Goal: Task Accomplishment & Management: Manage account settings

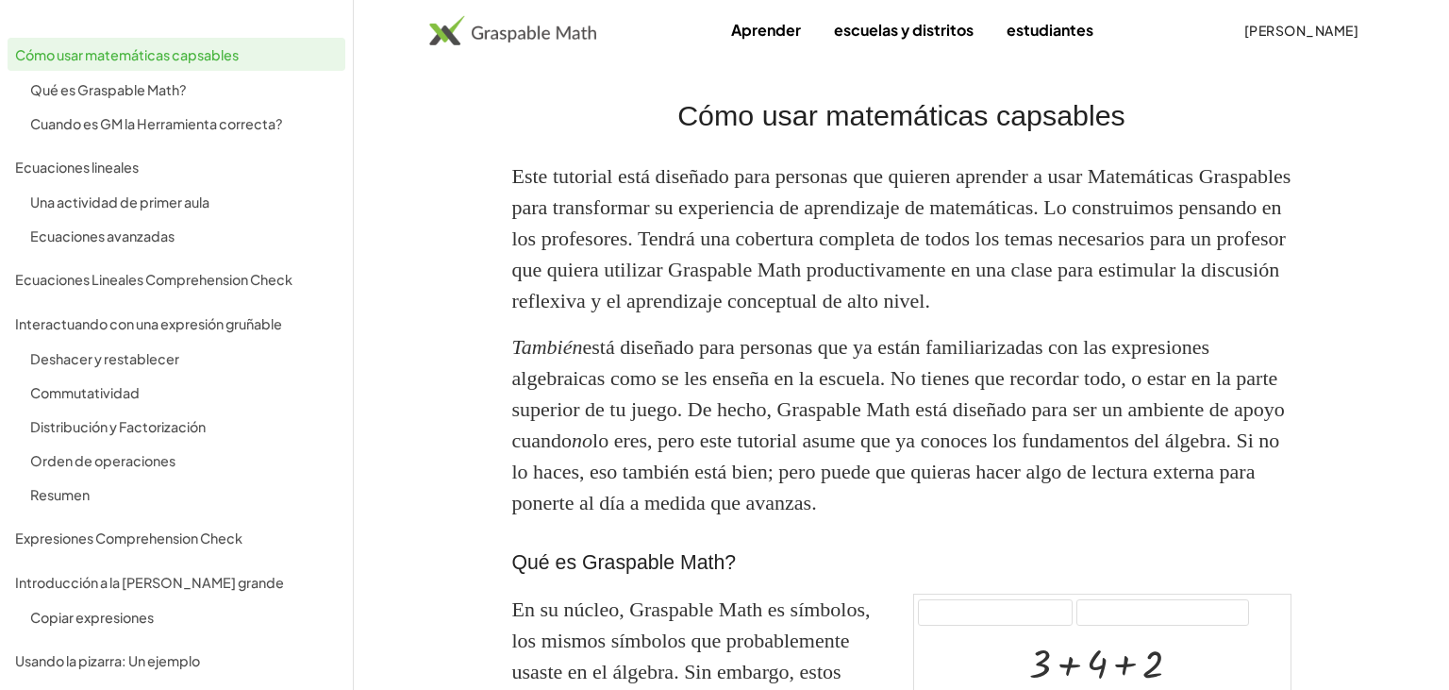
scroll to position [525, 0]
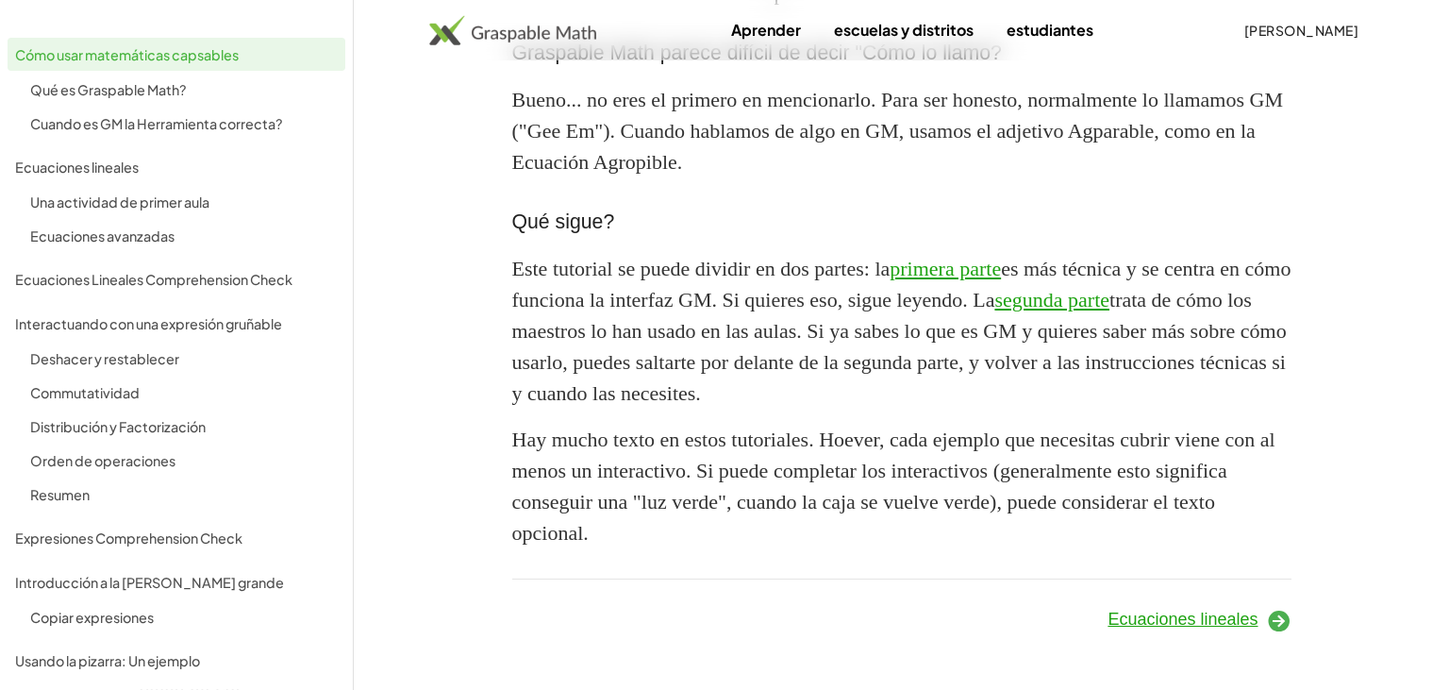
scroll to position [1918, 0]
click at [168, 206] on div "Una actividad de primer aula" at bounding box center [184, 202] width 308 height 23
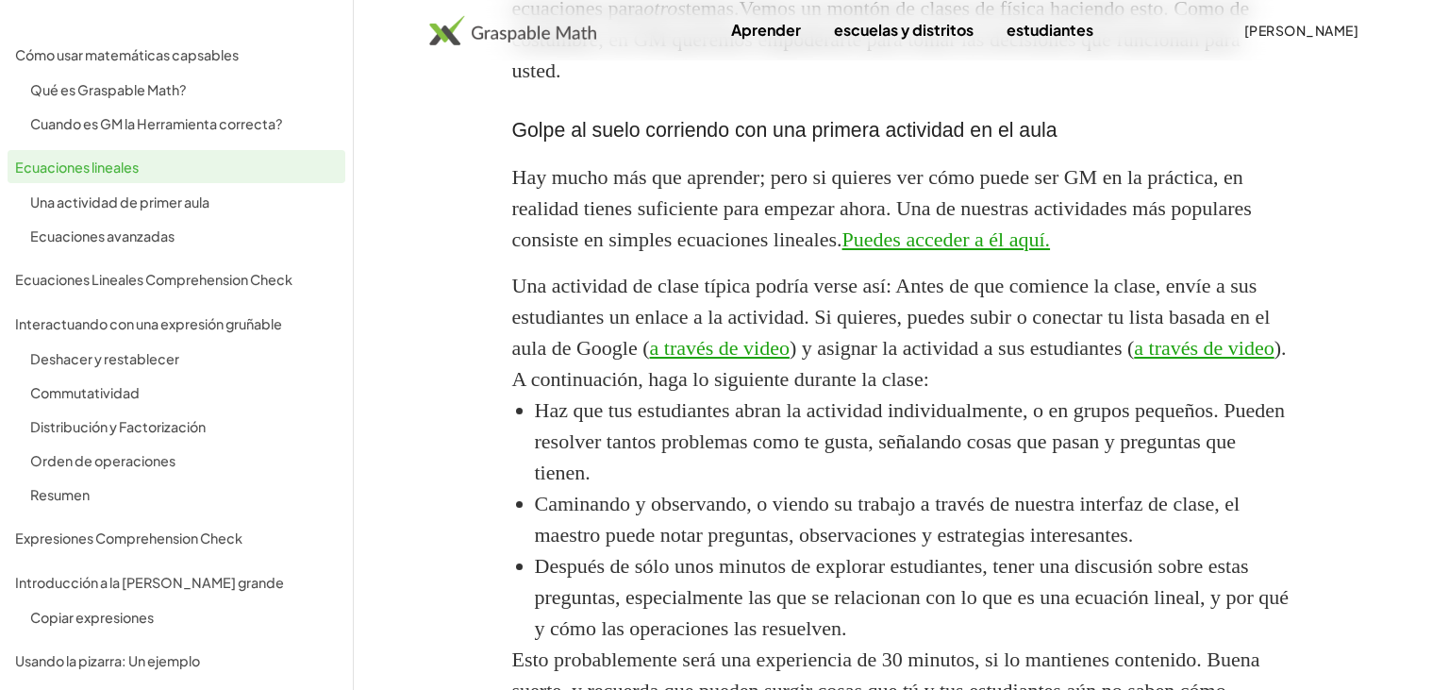
scroll to position [1174, 0]
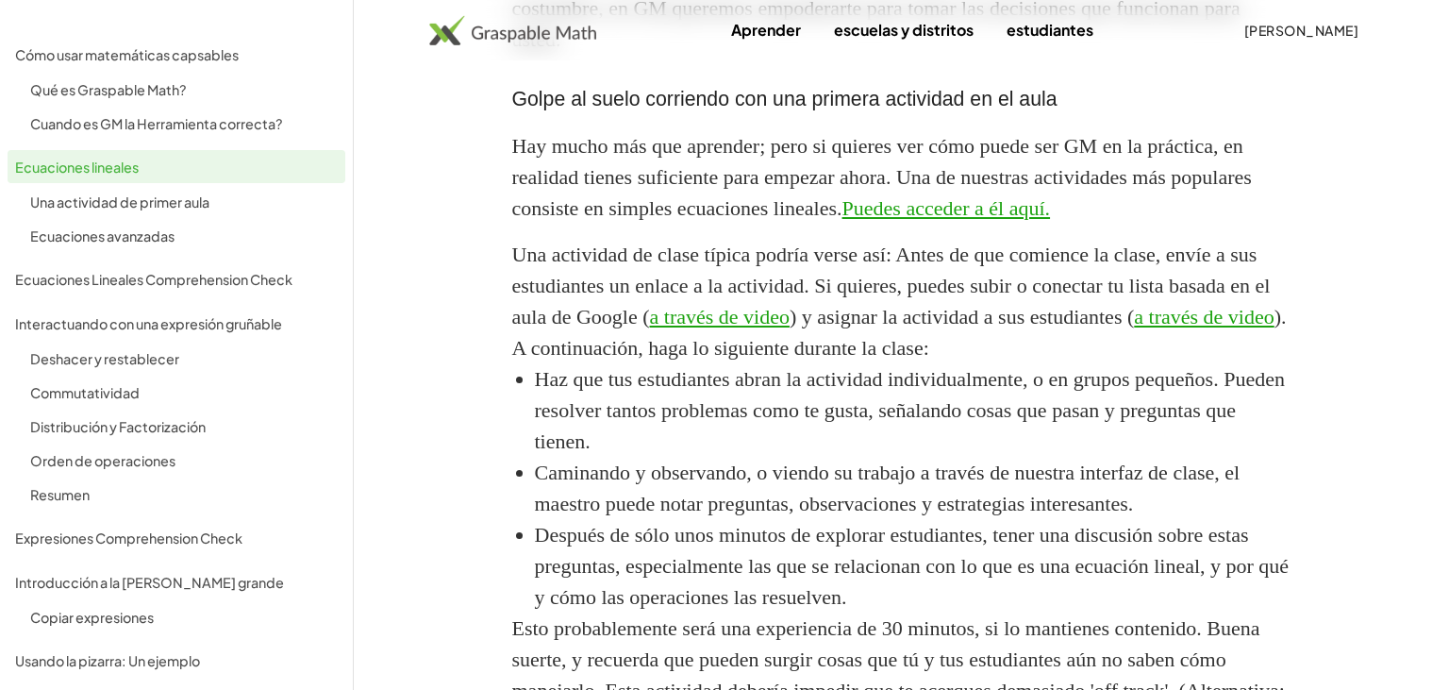
click at [423, 417] on main "Ecuaciones lineales Uno de los usos más populares de GM es para ecuaciones line…" at bounding box center [724, 361] width 1449 height 3070
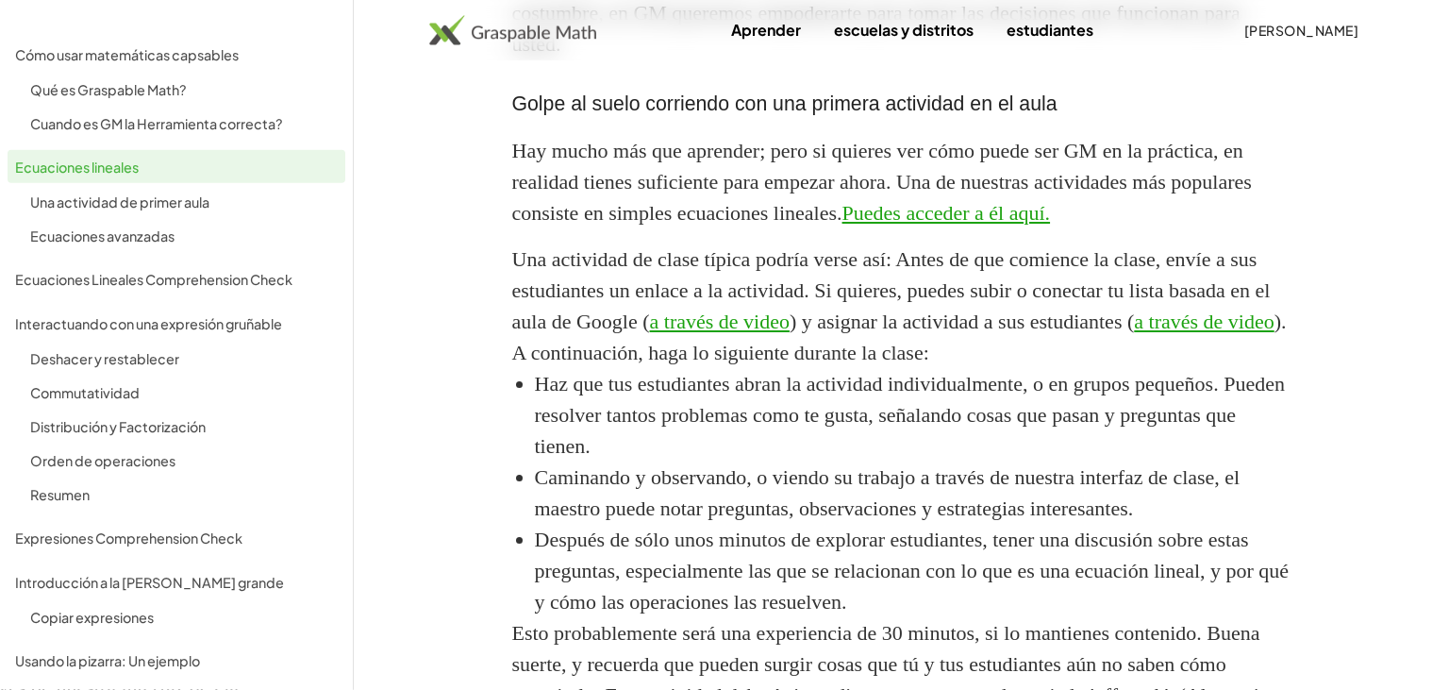
scroll to position [980, 0]
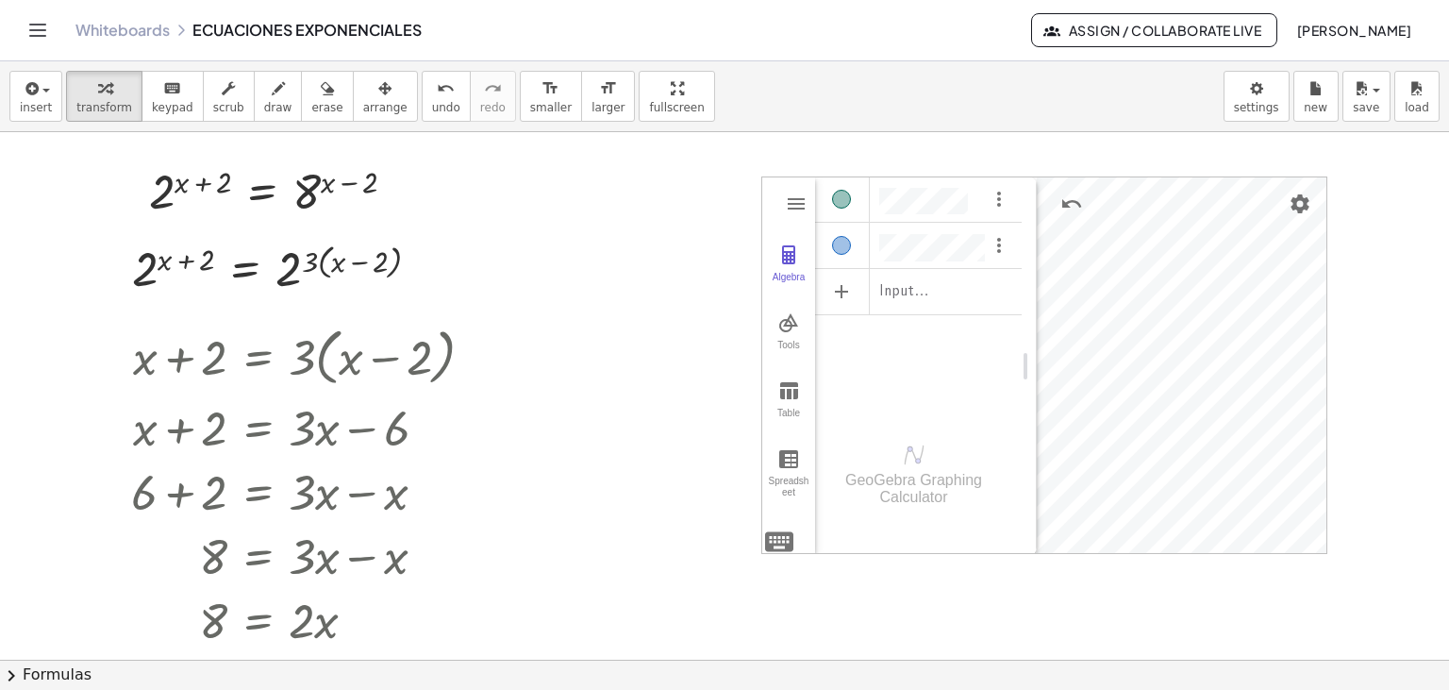
click at [1163, 40] on button "Assign / Collaborate Live" at bounding box center [1154, 30] width 246 height 34
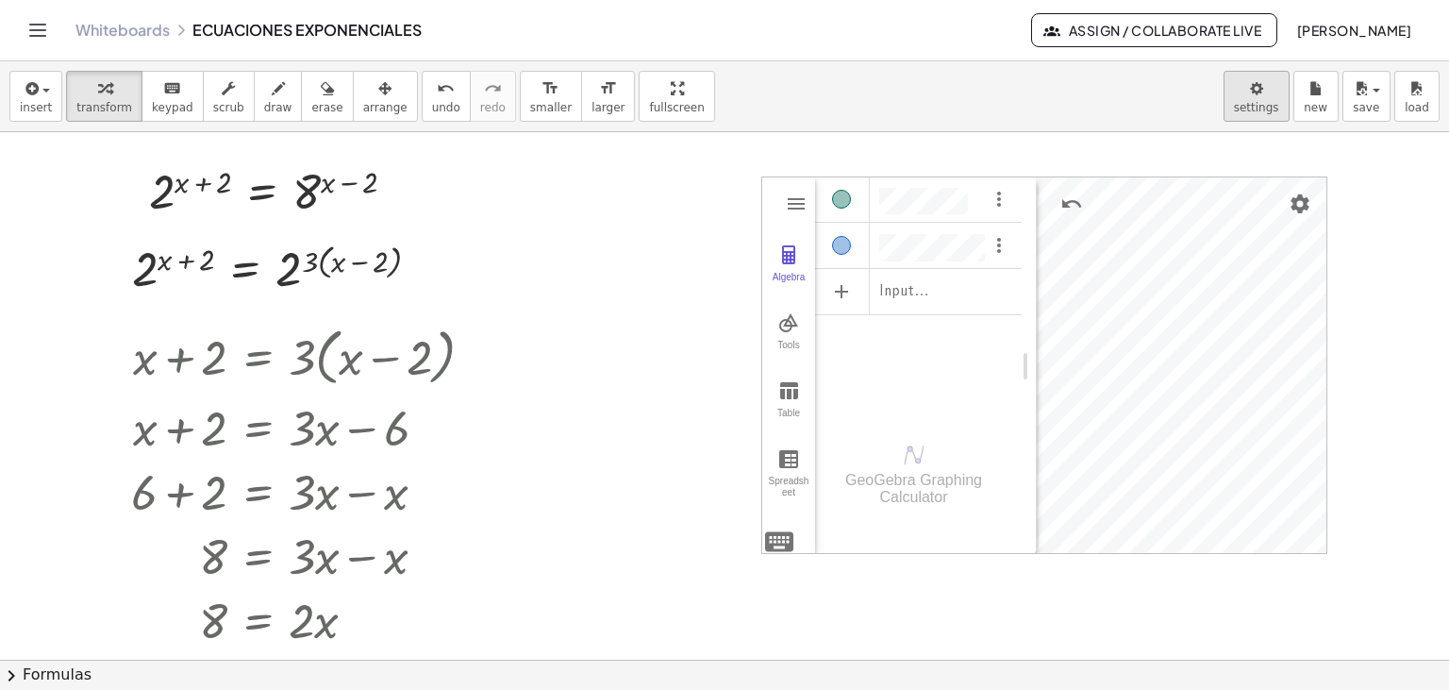
click at [1263, 100] on body "Graspable Math Activities Get Started Activity Bank Assigned Work Classes White…" at bounding box center [724, 345] width 1449 height 690
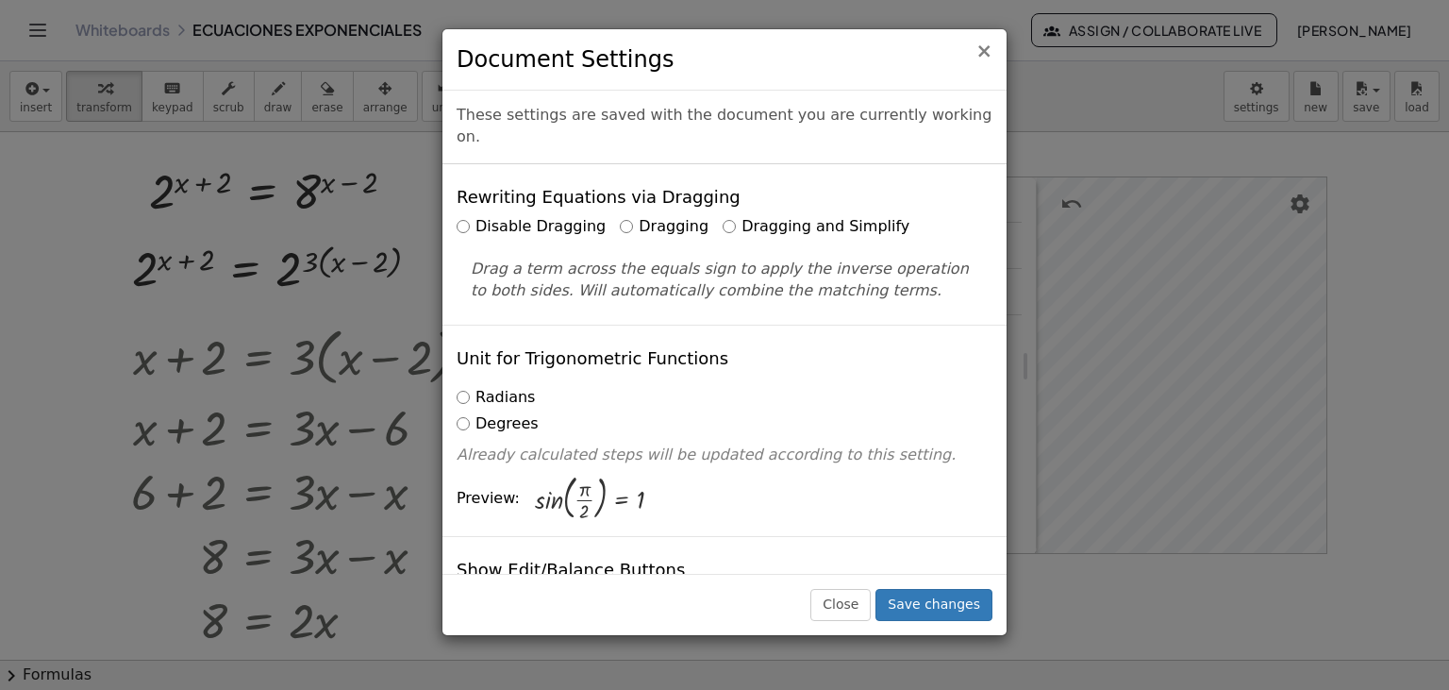
click at [984, 55] on span "×" at bounding box center [984, 51] width 17 height 23
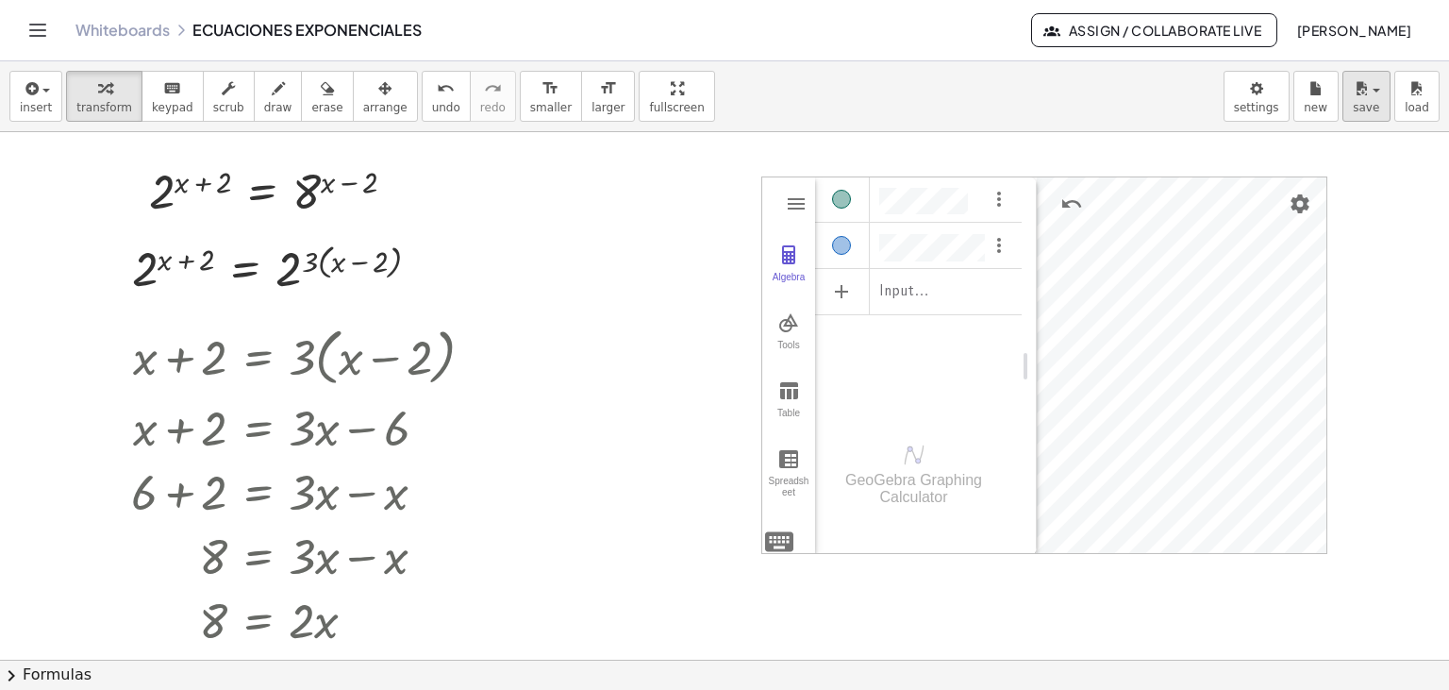
click at [1378, 108] on button "save" at bounding box center [1367, 96] width 48 height 51
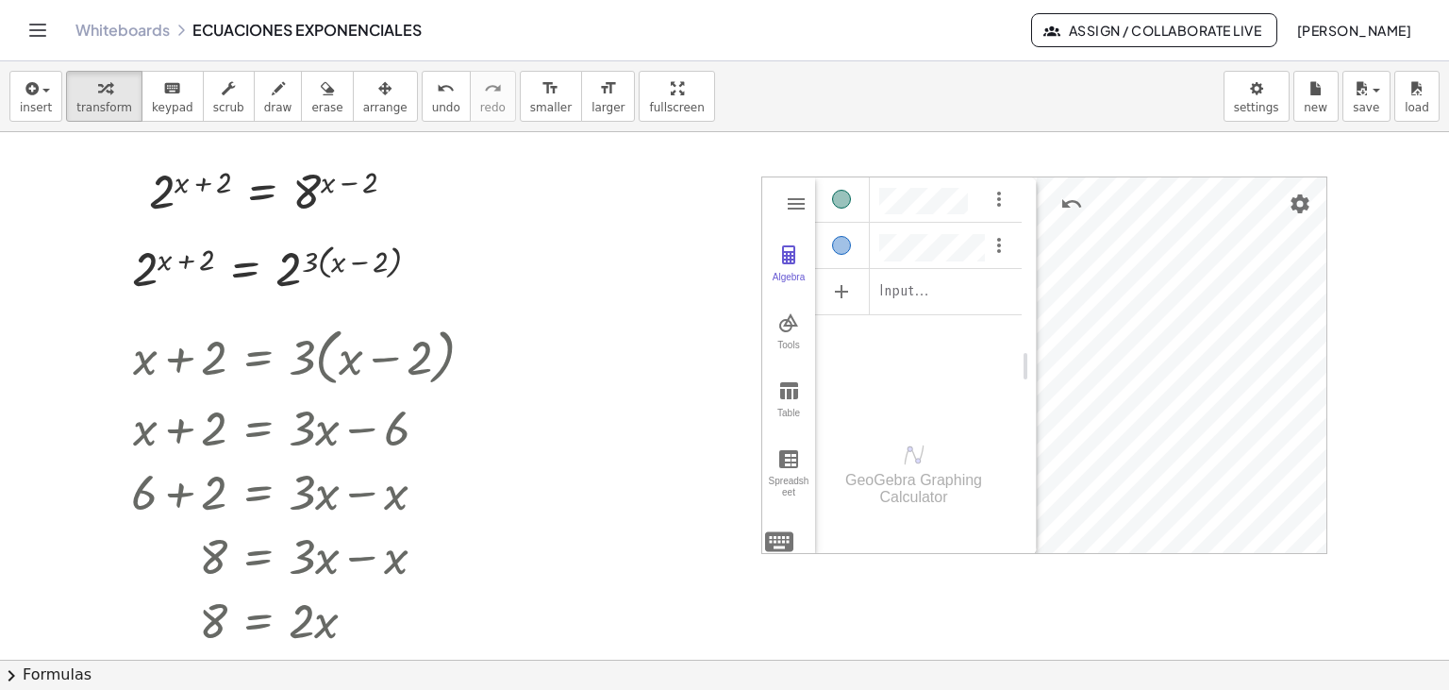
click at [1052, 28] on span "Assign / Collaborate Live" at bounding box center [1154, 30] width 214 height 17
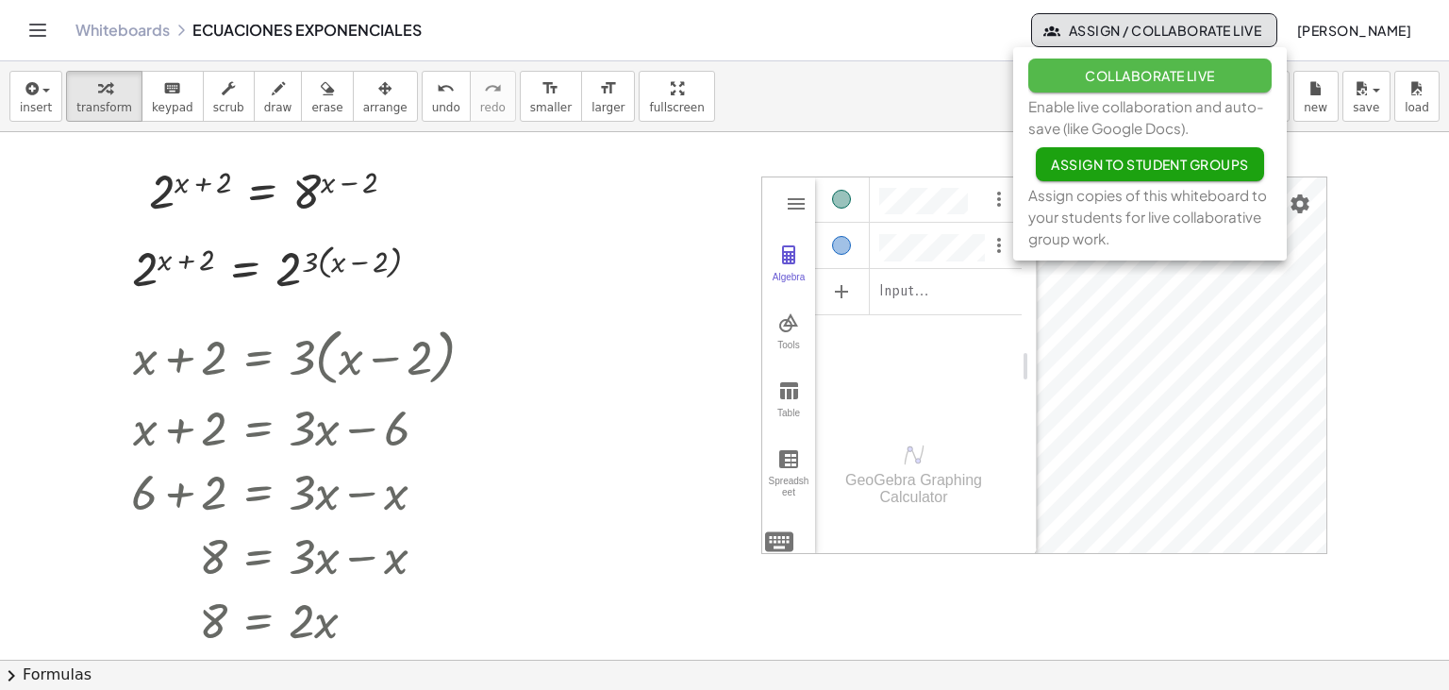
click at [1060, 77] on button "Collaborate Live" at bounding box center [1149, 75] width 243 height 34
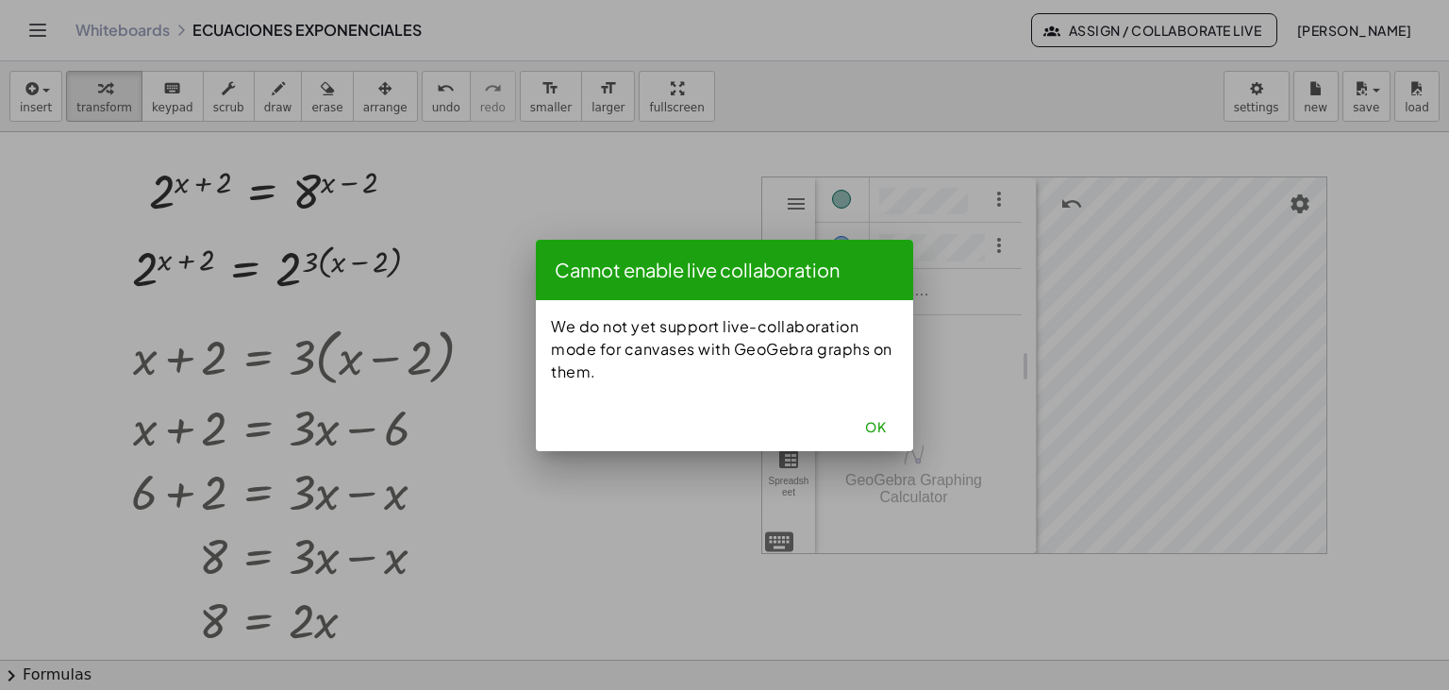
click at [877, 423] on span "OK" at bounding box center [875, 426] width 21 height 17
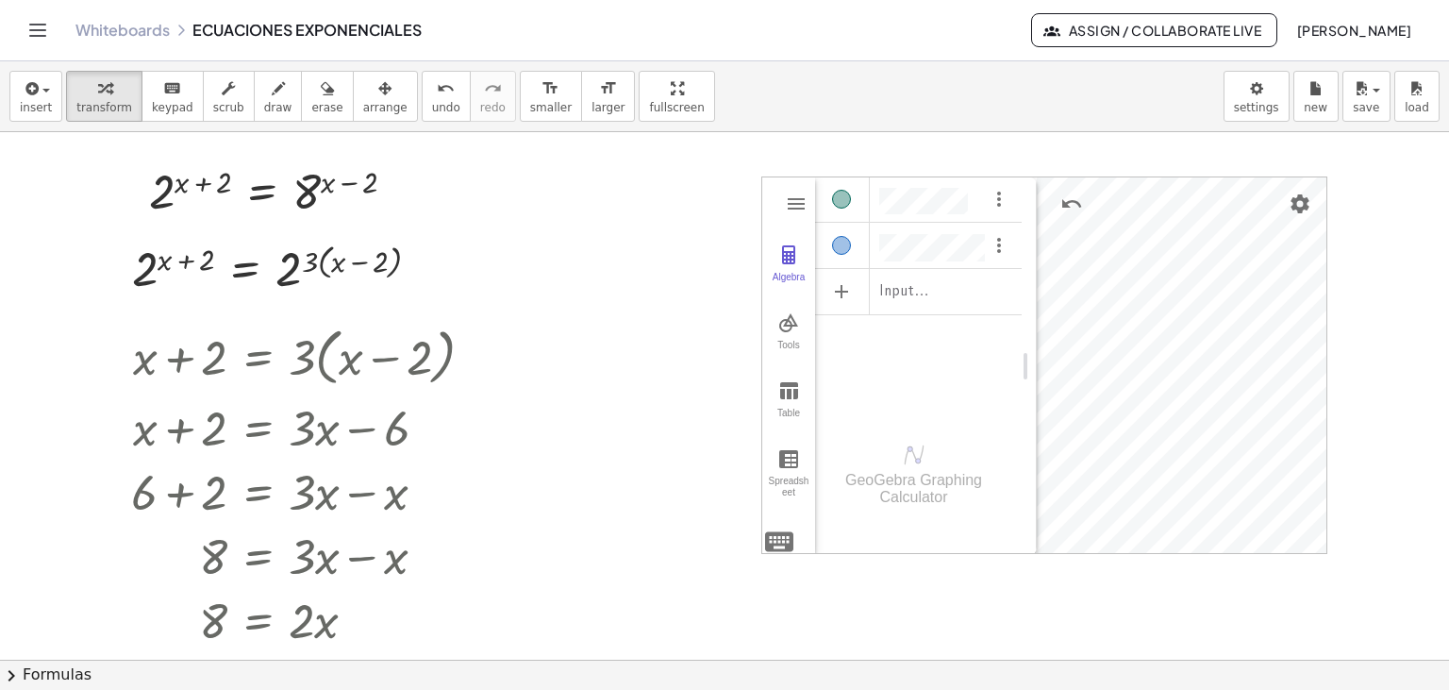
click at [1076, 43] on button "Assign / Collaborate Live" at bounding box center [1154, 30] width 246 height 34
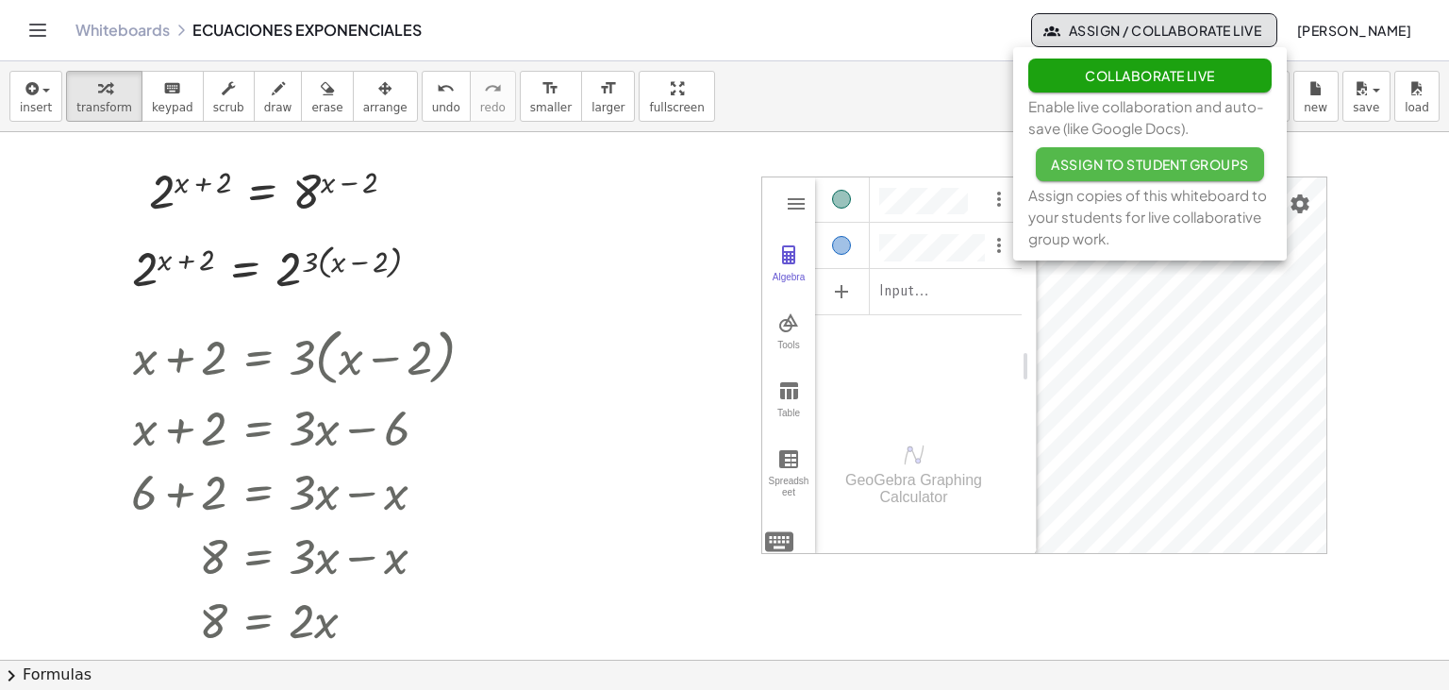
click at [1074, 153] on button "Assign to Student Groups" at bounding box center [1150, 164] width 228 height 34
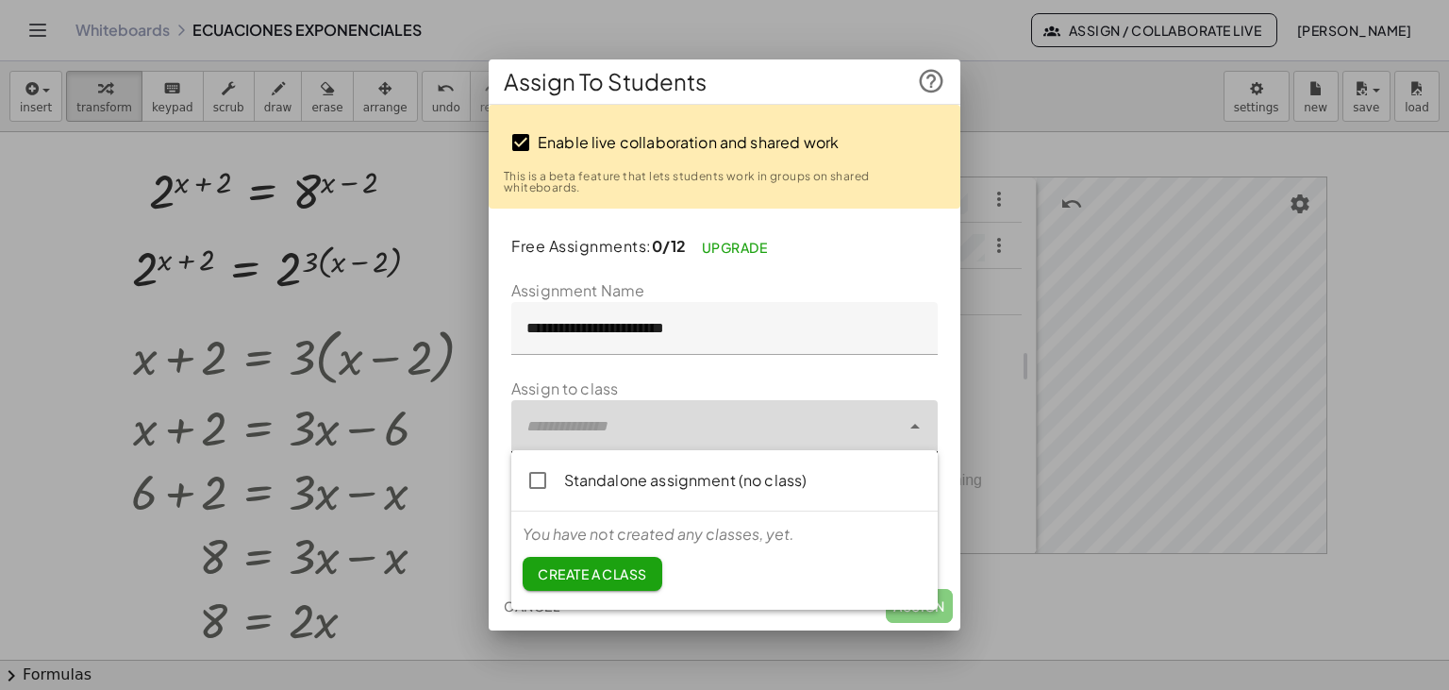
click at [699, 429] on div at bounding box center [705, 426] width 389 height 53
click at [635, 565] on span "Create a class" at bounding box center [592, 573] width 109 height 17
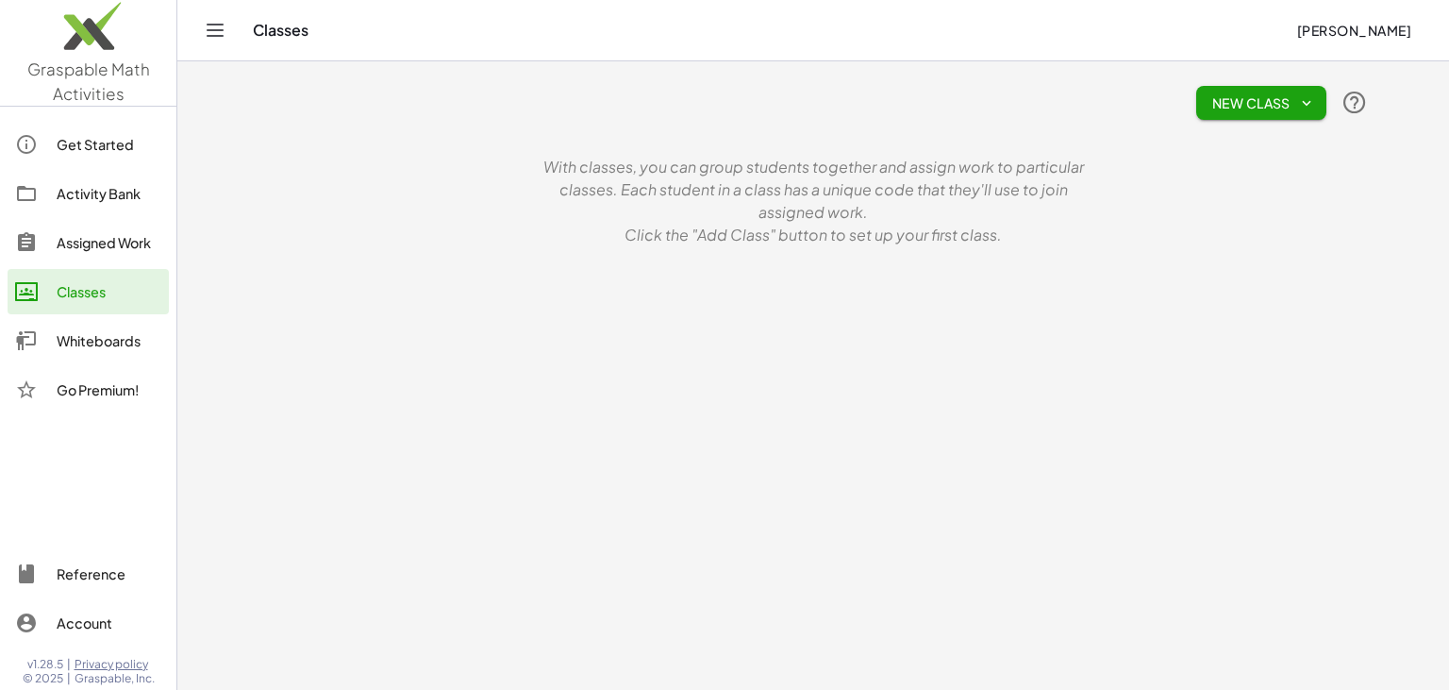
click at [1232, 112] on button "New Class" at bounding box center [1261, 103] width 130 height 34
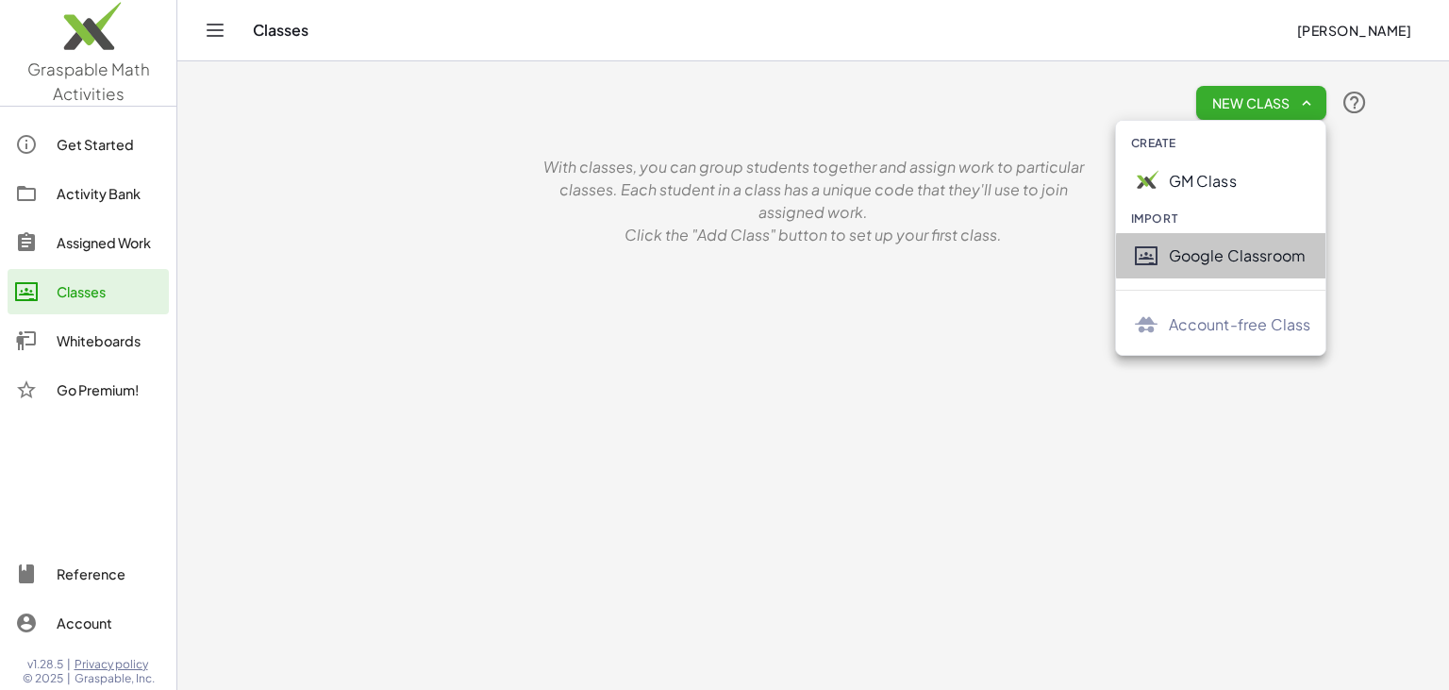
click at [1199, 247] on div "Google Classroom" at bounding box center [1240, 255] width 142 height 23
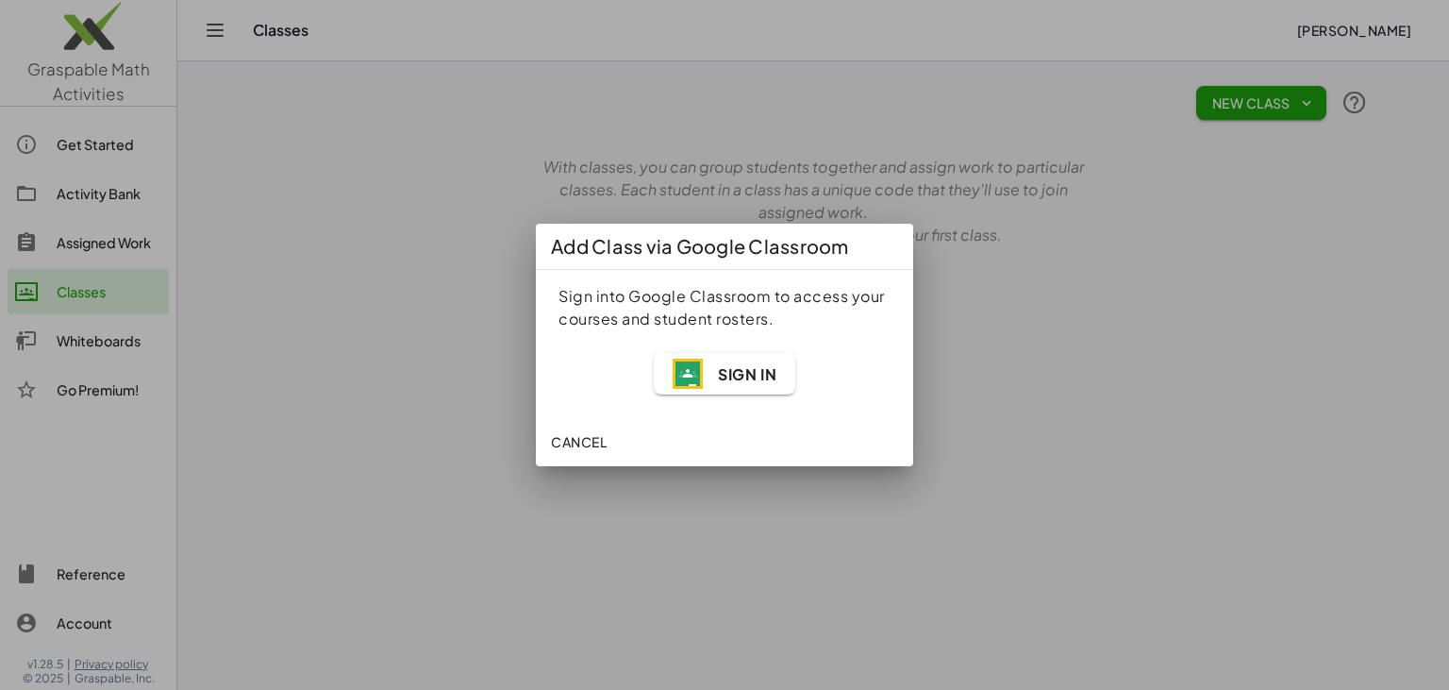
click at [707, 366] on span "Sign In" at bounding box center [725, 374] width 104 height 30
click at [740, 378] on span "Sign In" at bounding box center [747, 374] width 58 height 20
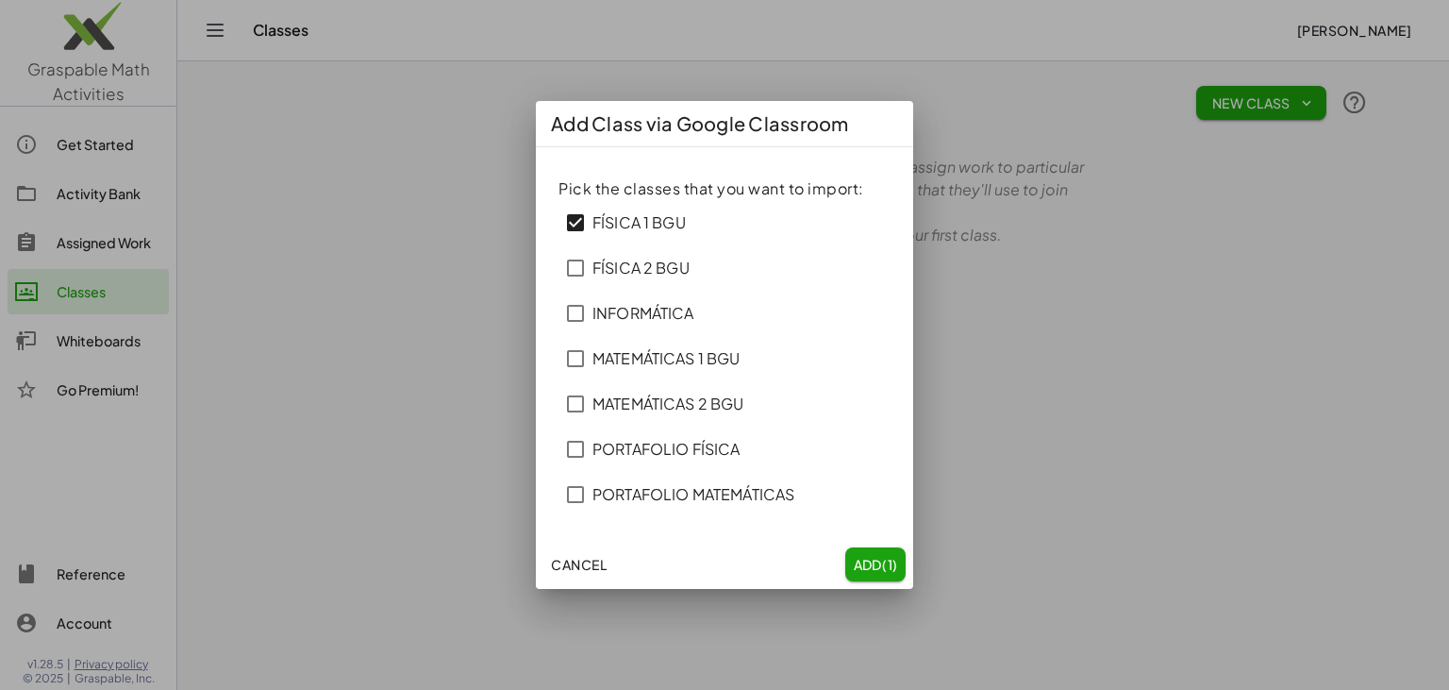
click at [858, 562] on span "Add (1)" at bounding box center [875, 564] width 45 height 17
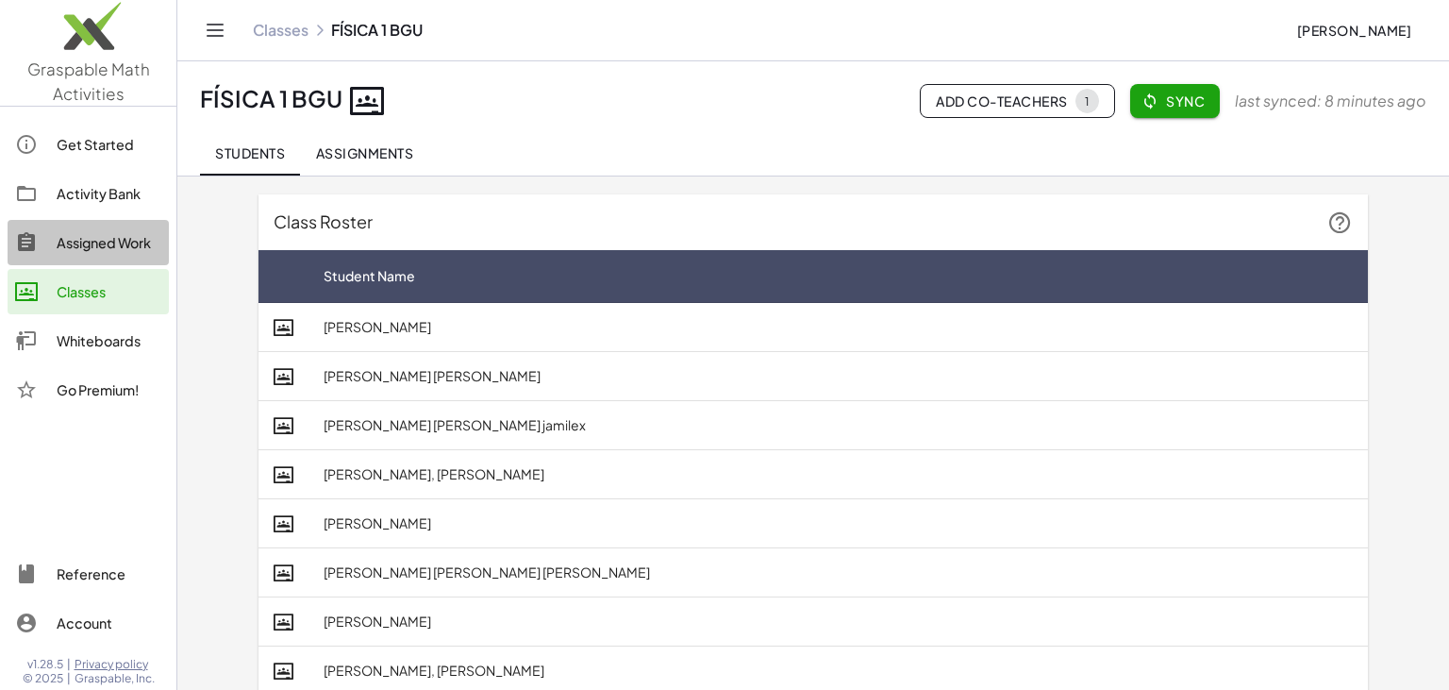
click at [111, 240] on div "Assigned Work" at bounding box center [109, 242] width 105 height 23
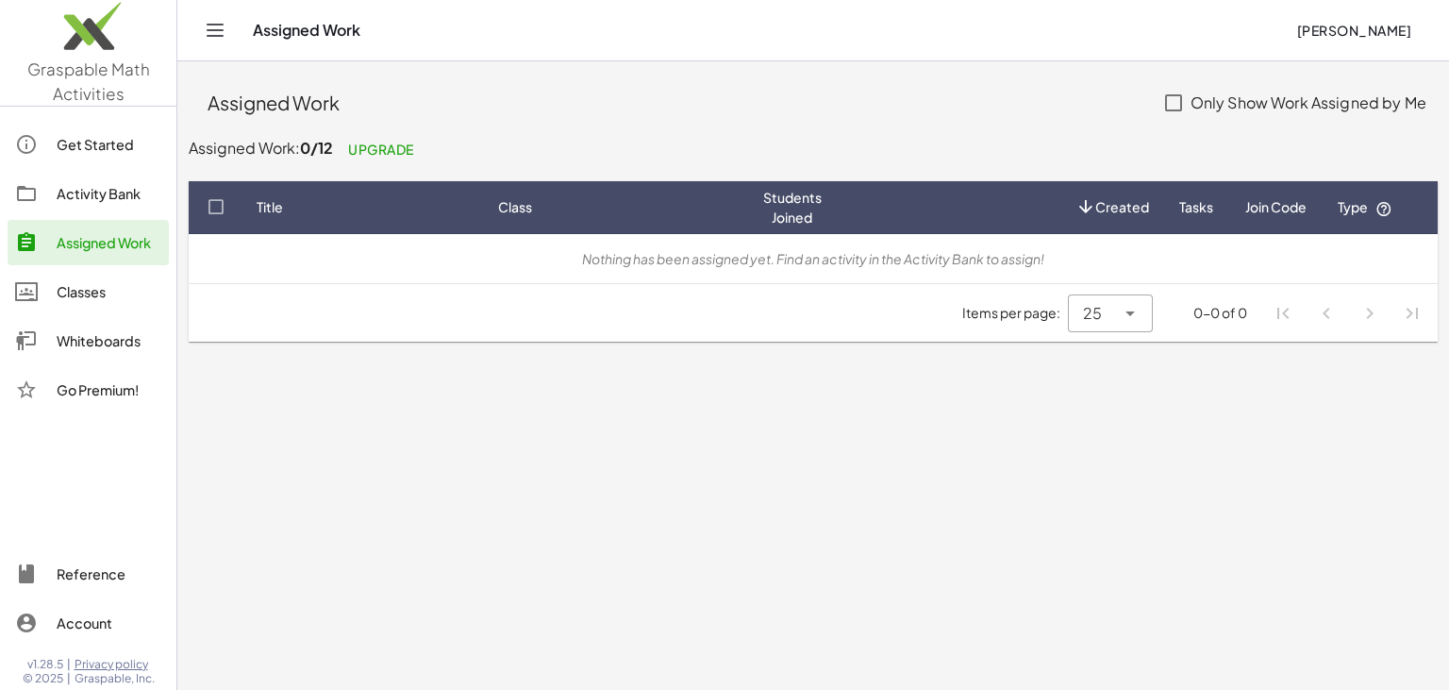
click at [96, 206] on link "Activity Bank" at bounding box center [88, 193] width 161 height 45
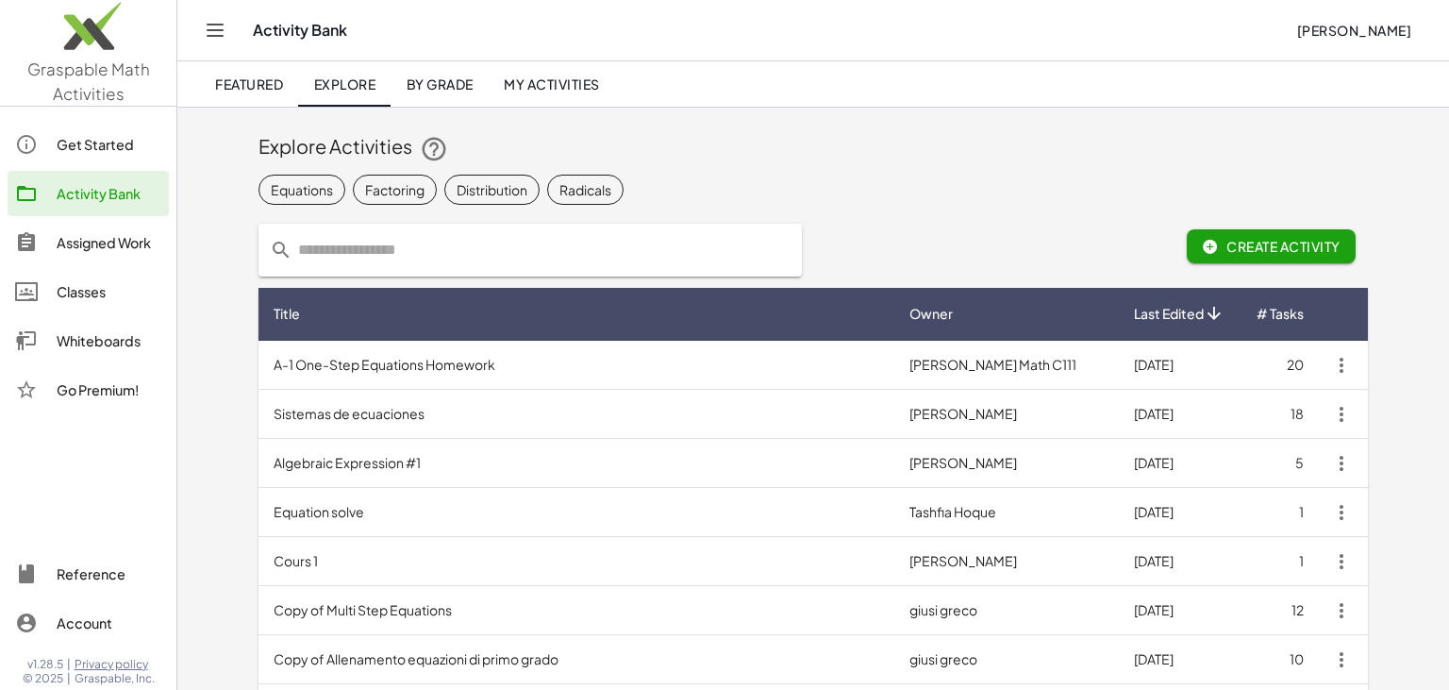
click at [1296, 253] on span "Create Activity" at bounding box center [1271, 246] width 139 height 17
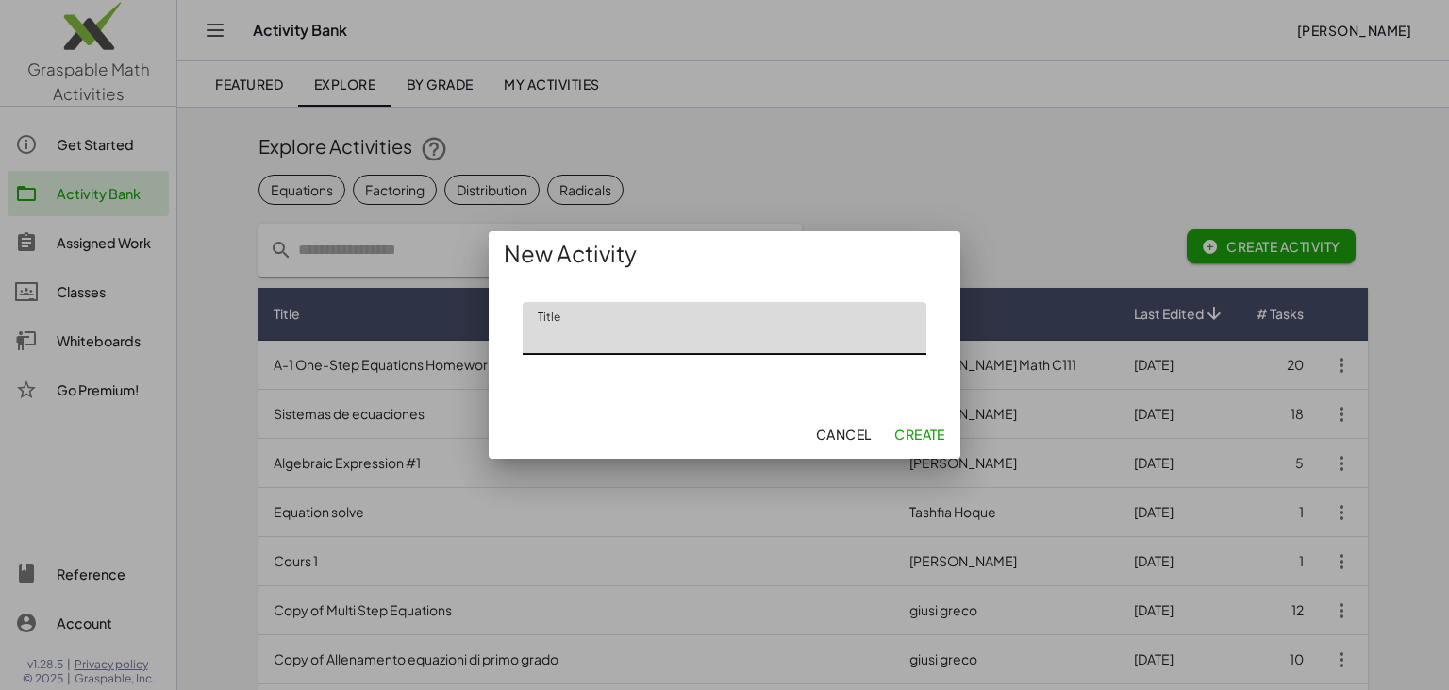
click at [836, 436] on span "Cancel" at bounding box center [843, 433] width 56 height 17
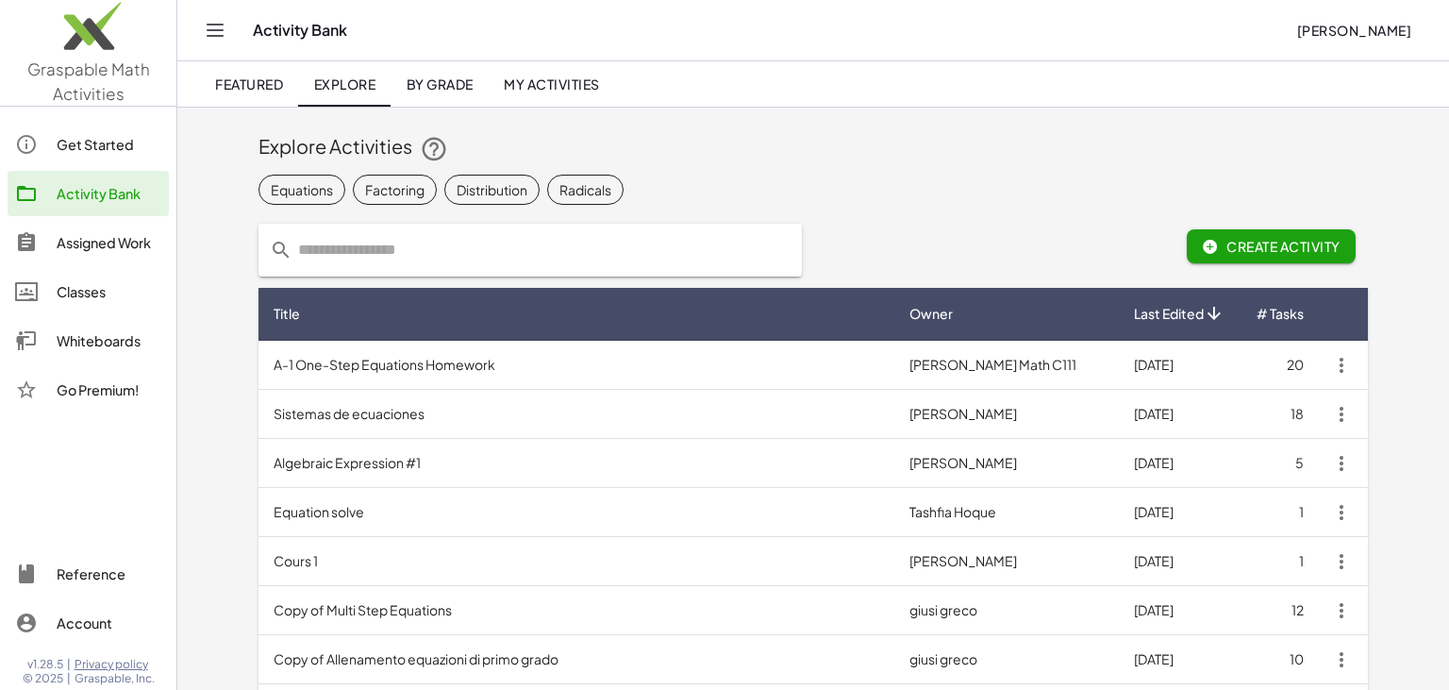
click at [92, 138] on div "Get Started" at bounding box center [109, 144] width 105 height 23
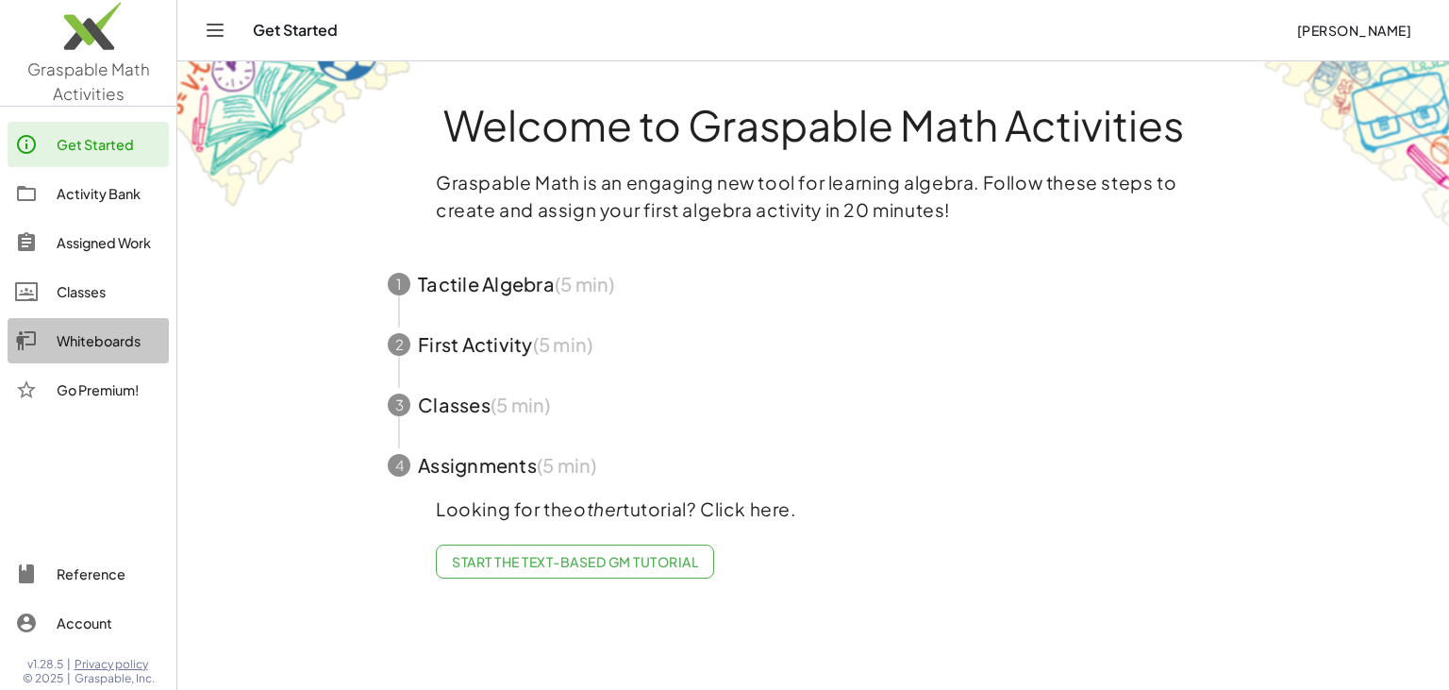
click at [96, 341] on div "Whiteboards" at bounding box center [109, 340] width 105 height 23
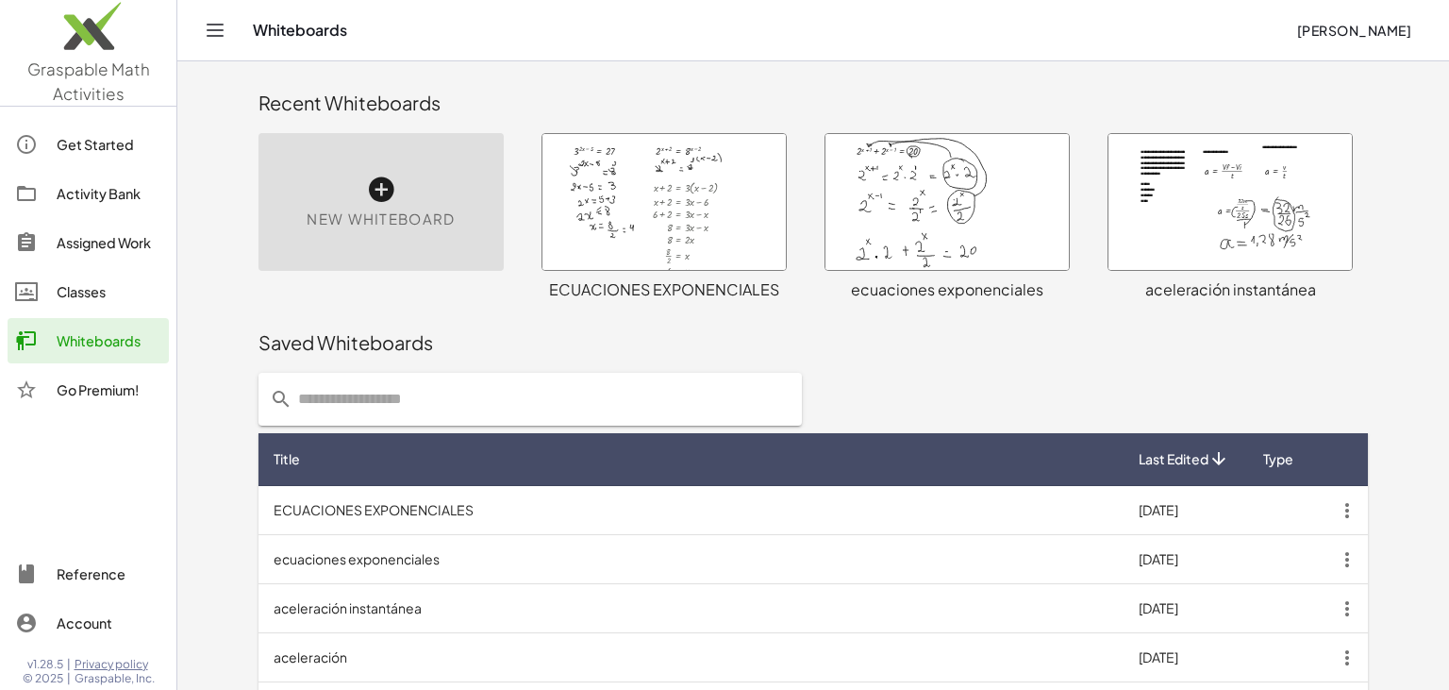
click at [83, 292] on div "Classes" at bounding box center [109, 291] width 105 height 23
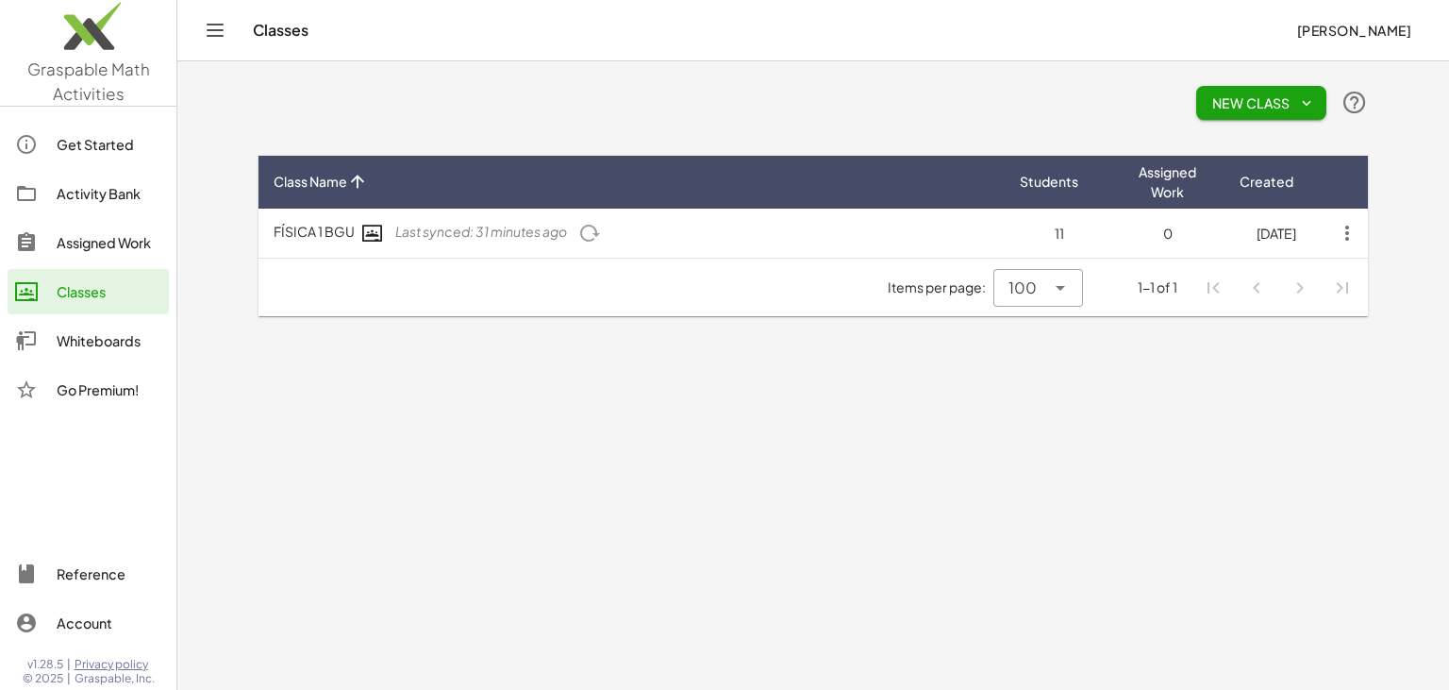
click at [337, 232] on td "FÍSICA 1 BGU Last synced: 31 minutes ago" at bounding box center [631, 232] width 746 height 49
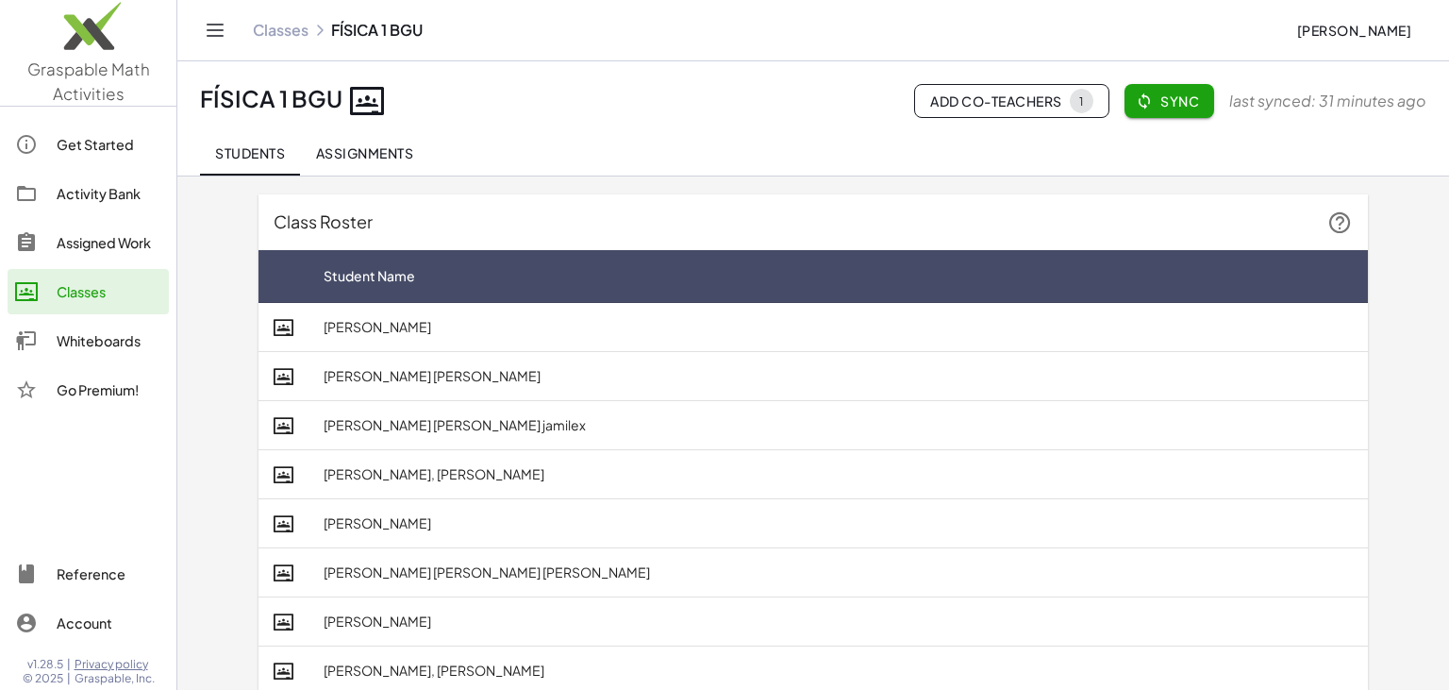
click at [86, 235] on div "Assigned Work" at bounding box center [109, 242] width 105 height 23
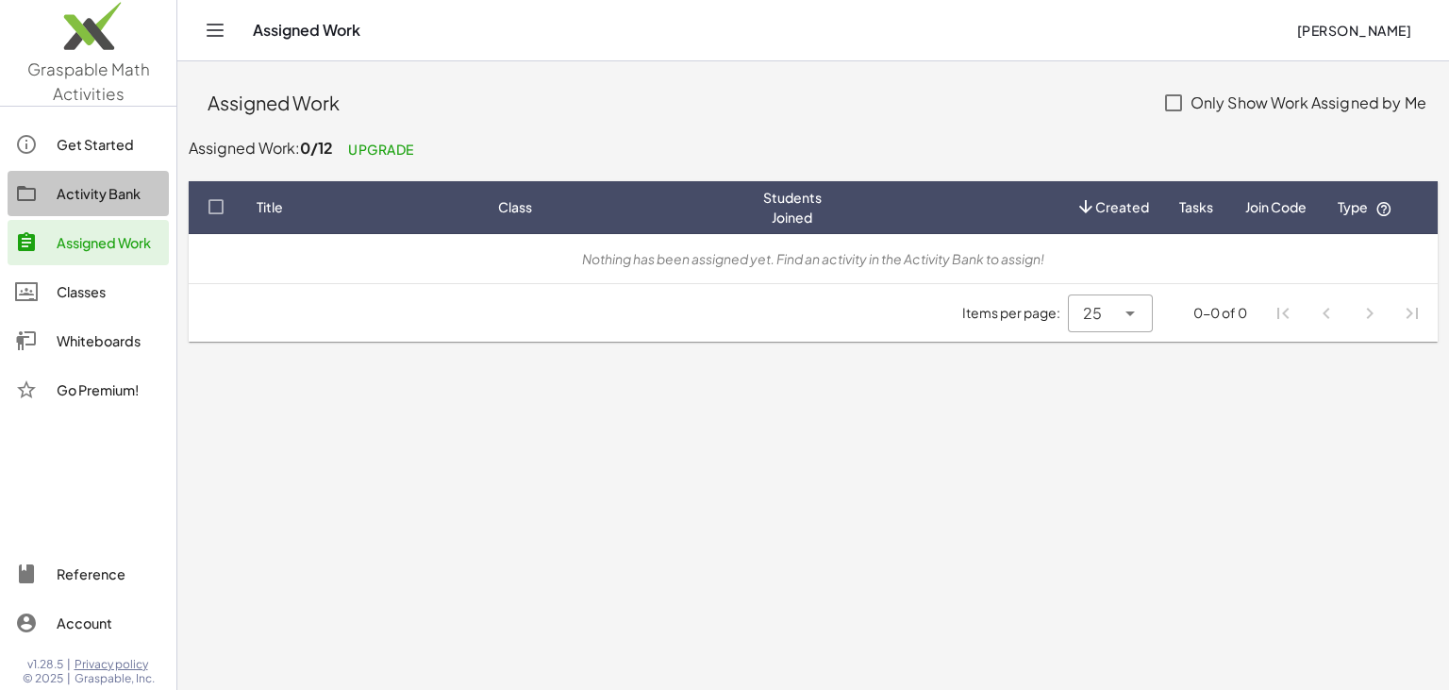
click at [89, 190] on div "Activity Bank" at bounding box center [109, 193] width 105 height 23
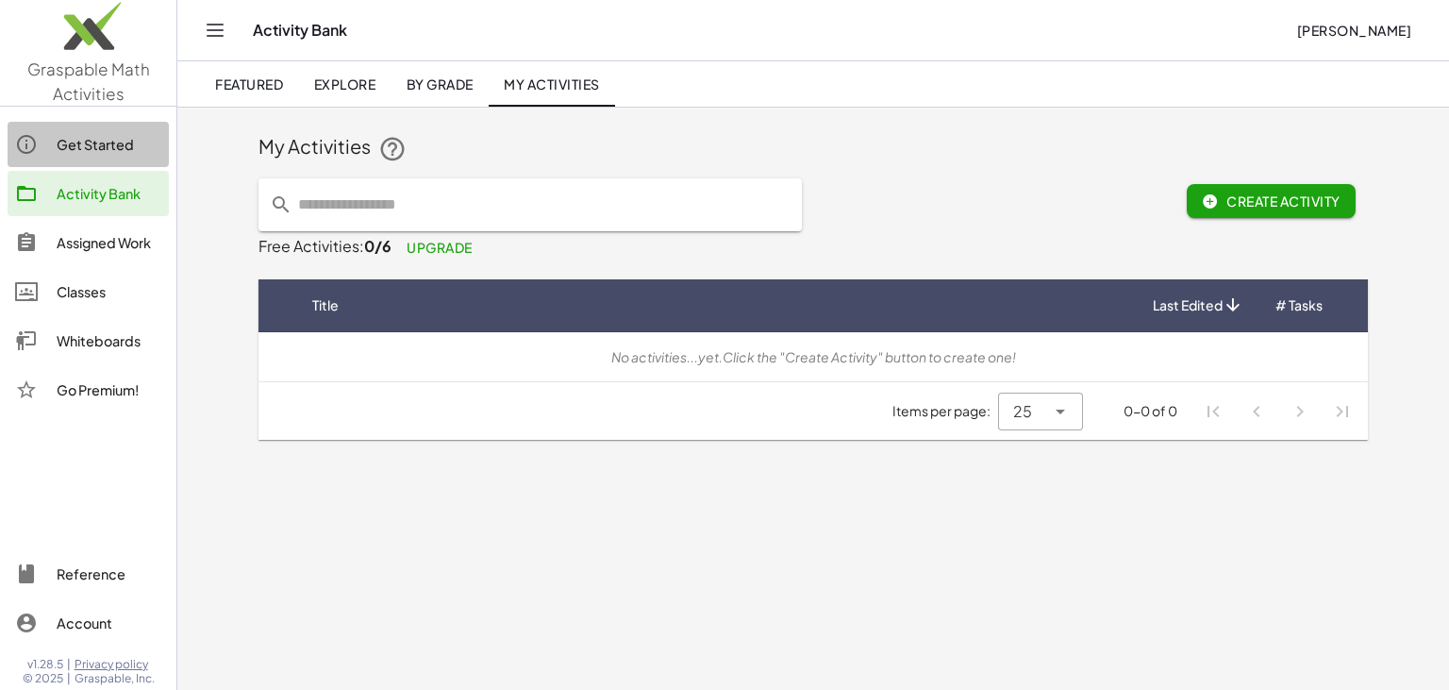
click at [118, 148] on div "Get Started" at bounding box center [109, 144] width 105 height 23
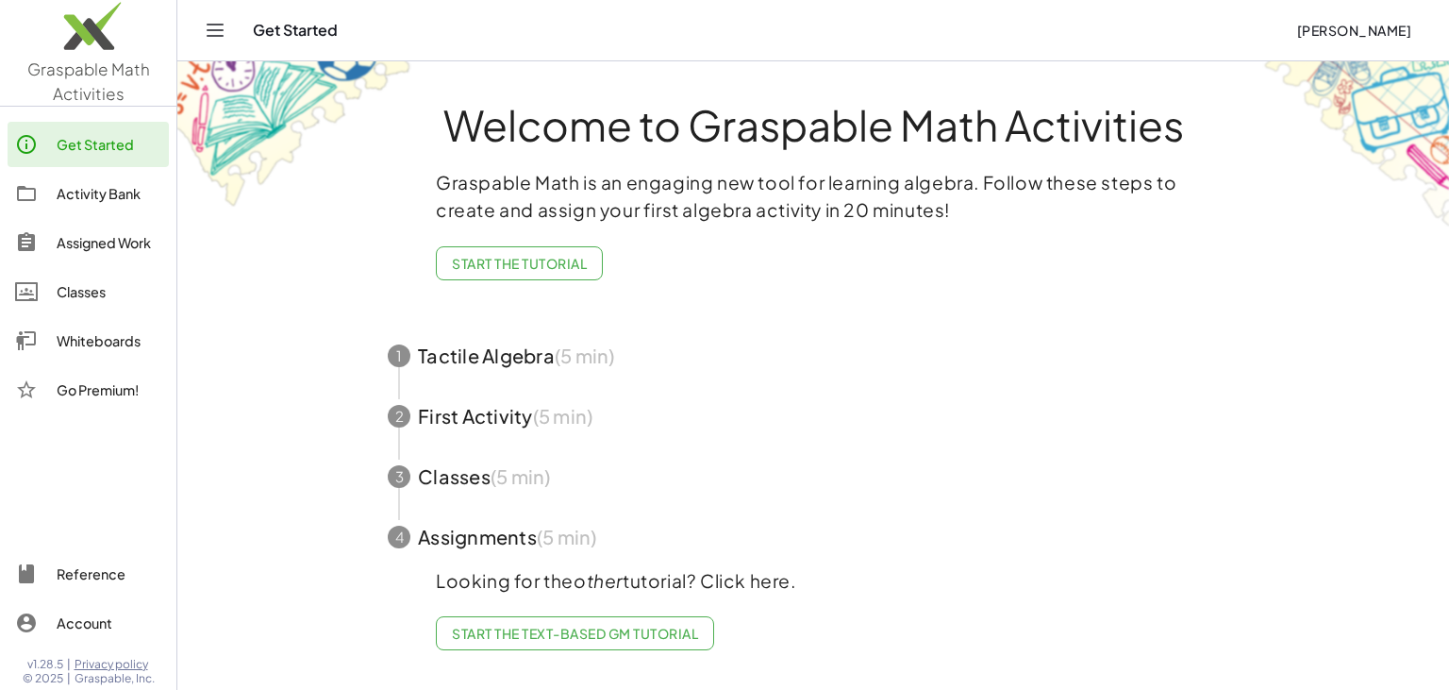
click at [72, 52] on img at bounding box center [88, 31] width 176 height 80
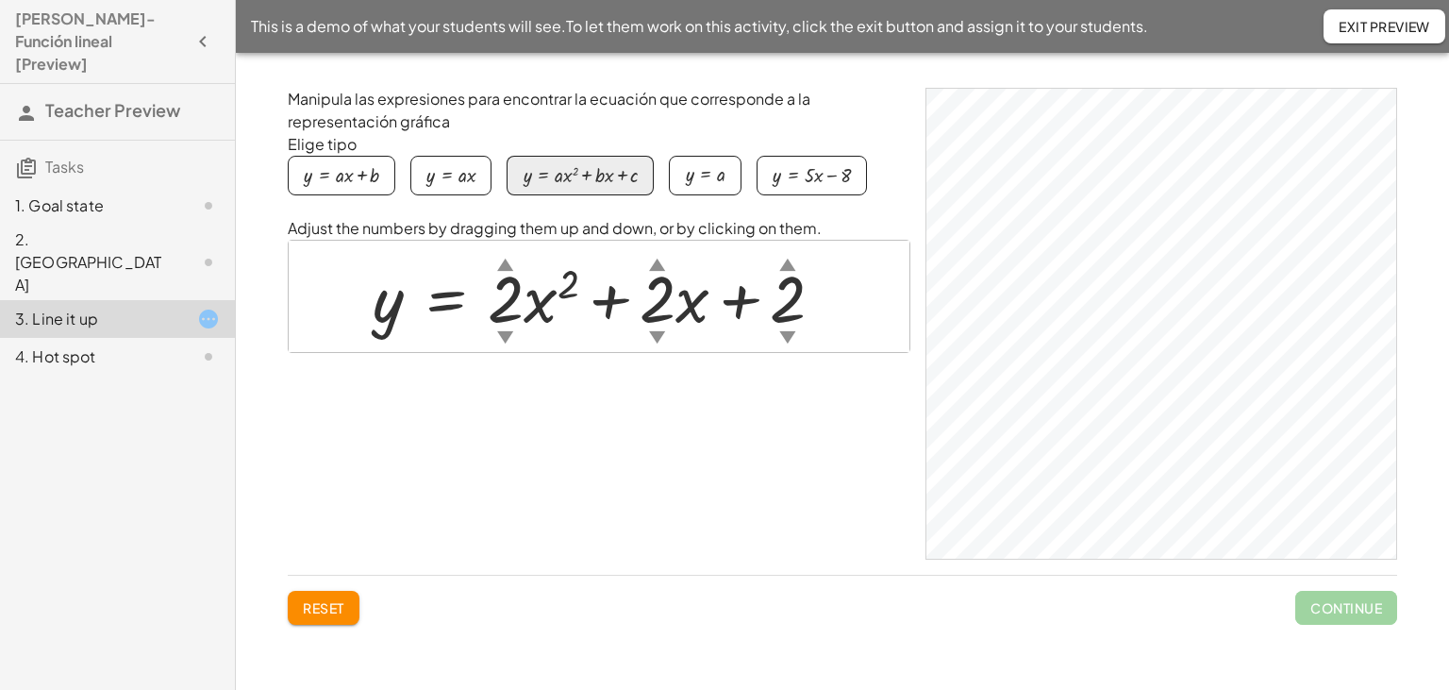
click at [1368, 30] on span "Exit Preview" at bounding box center [1385, 26] width 92 height 17
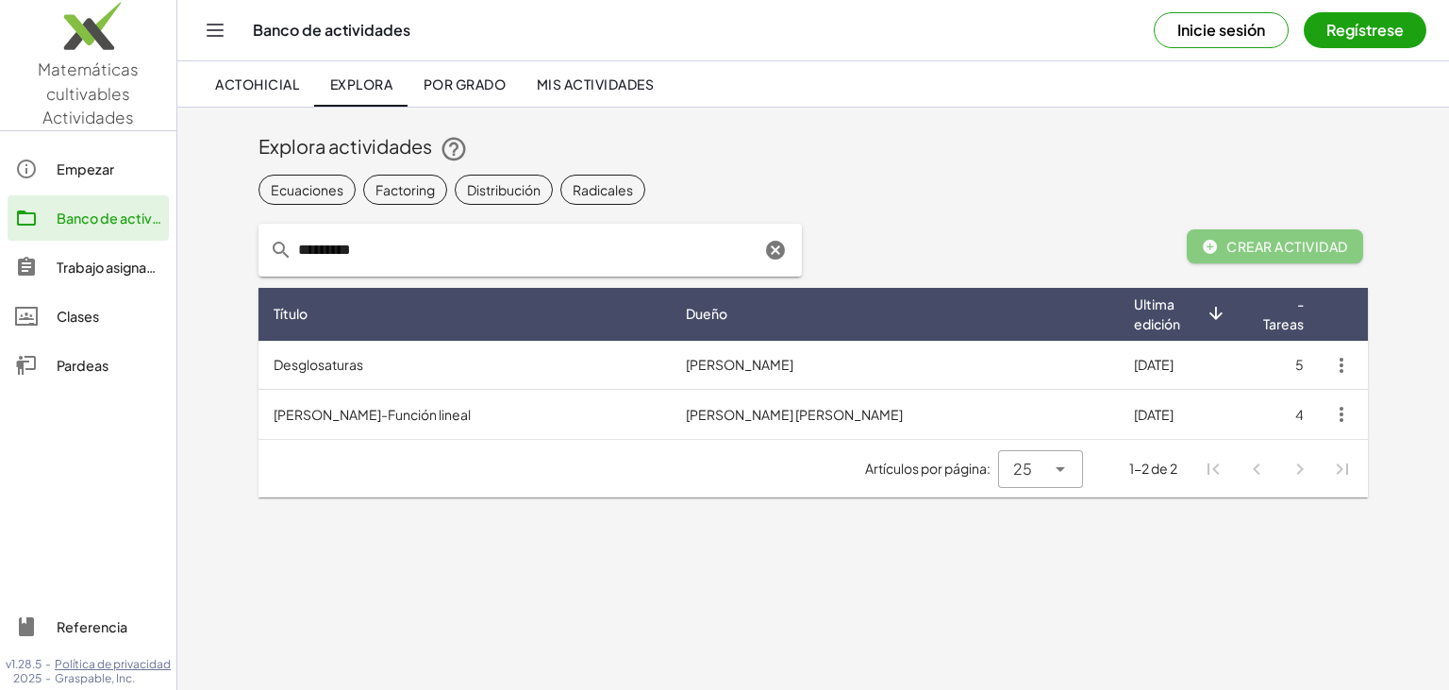
click at [292, 198] on div "Ecuaciones" at bounding box center [307, 189] width 73 height 20
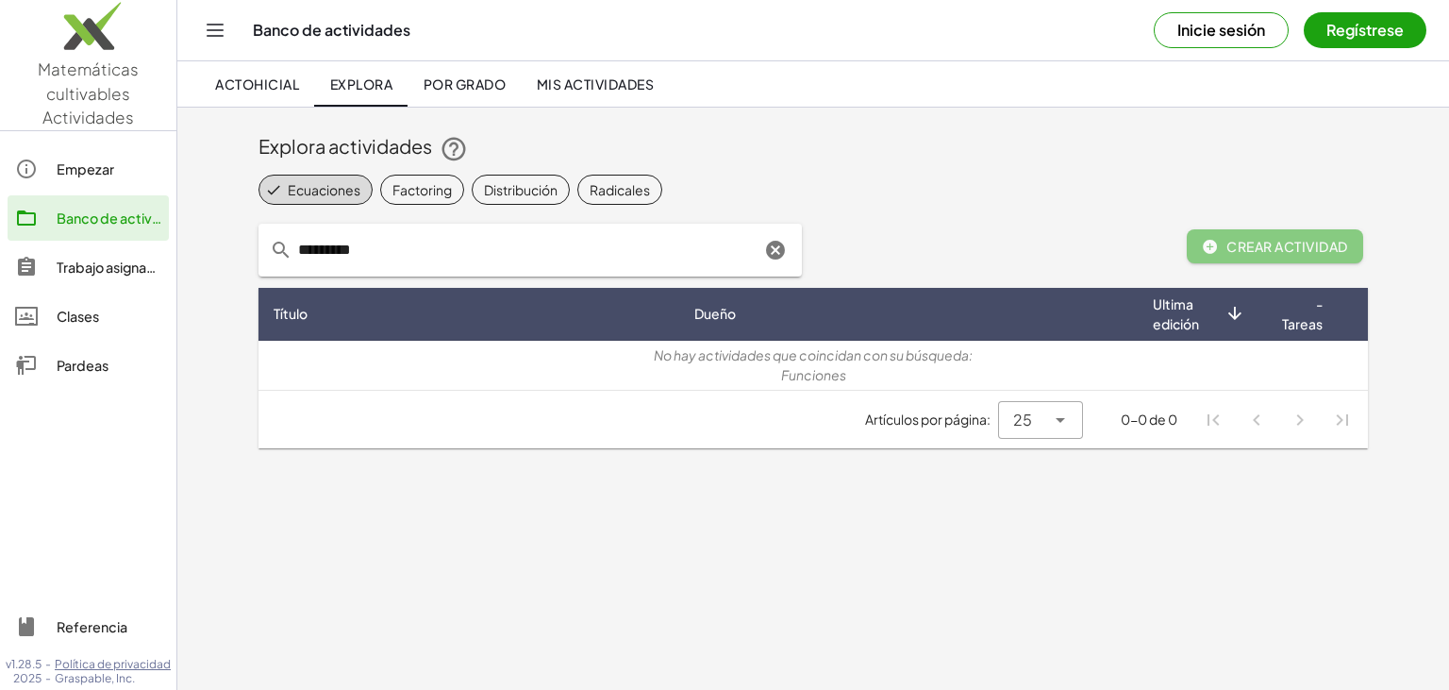
click at [519, 186] on div "Distribución" at bounding box center [521, 189] width 74 height 20
click at [630, 196] on div "Radicales" at bounding box center [637, 189] width 60 height 20
click at [416, 191] on div "Factoring" at bounding box center [421, 189] width 59 height 20
click at [305, 191] on div "Ecuaciones" at bounding box center [324, 189] width 73 height 20
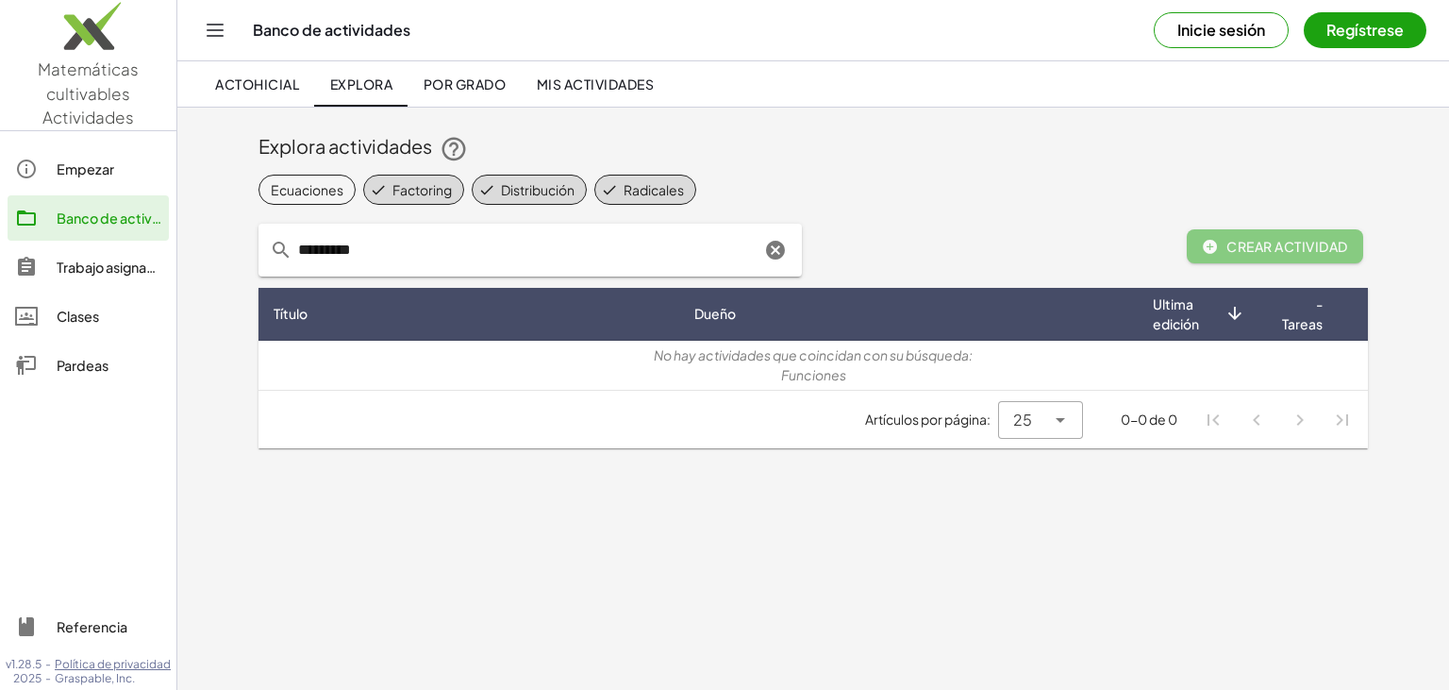
click at [391, 186] on span "Factoring" at bounding box center [413, 190] width 101 height 30
click at [471, 190] on icon at bounding box center [469, 189] width 17 height 17
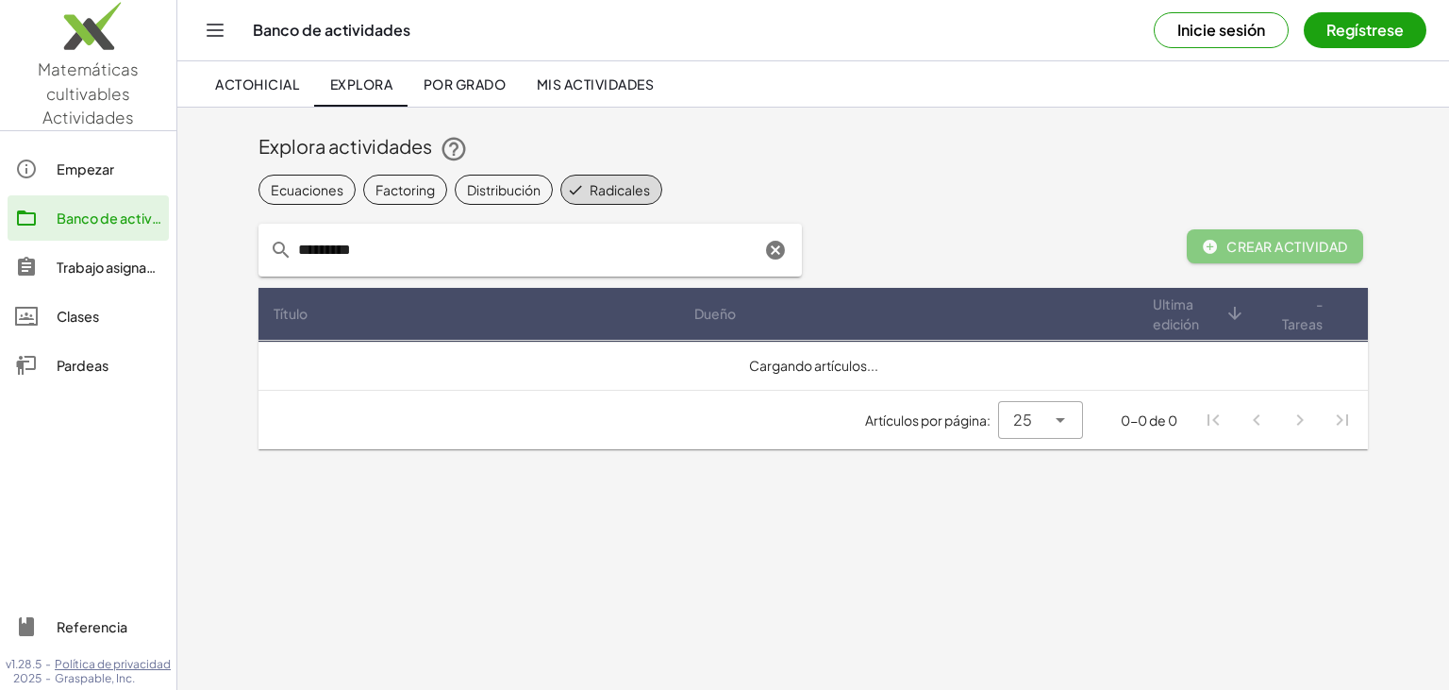
click at [588, 183] on span "Radicales" at bounding box center [611, 190] width 102 height 30
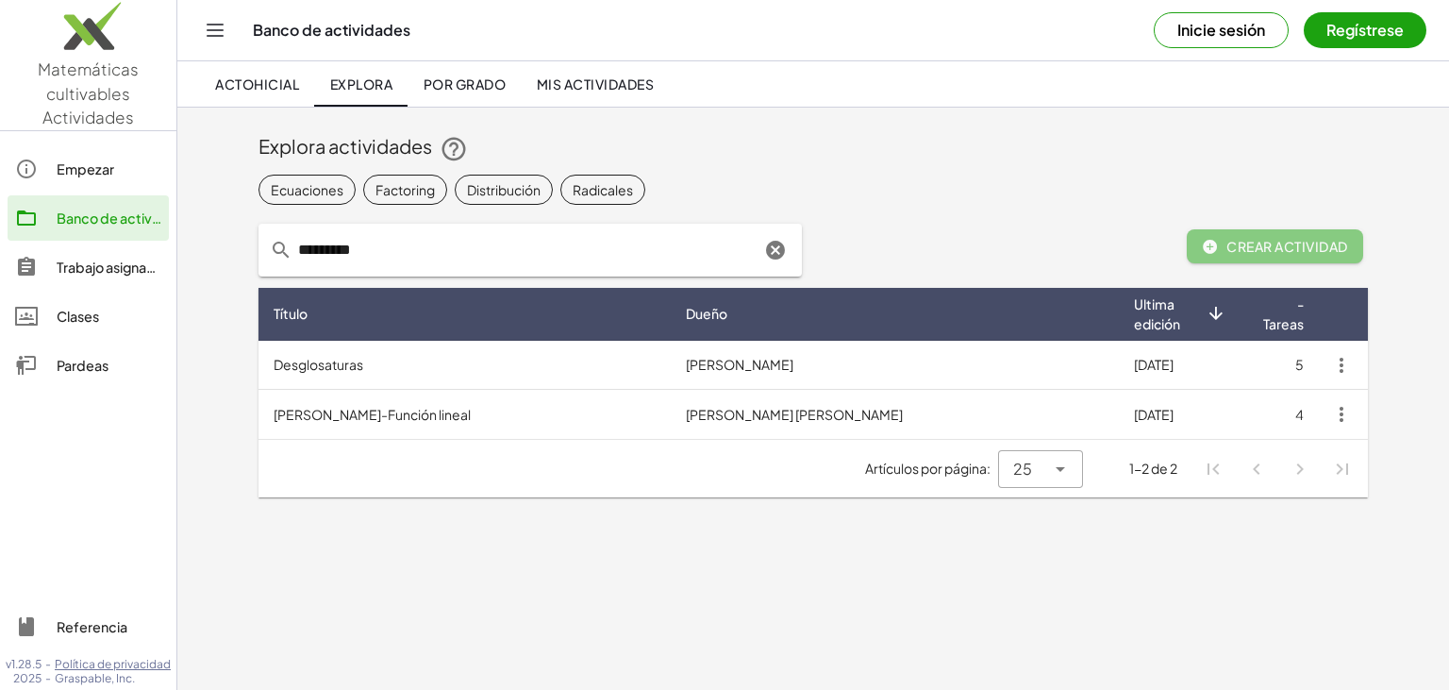
click at [428, 274] on input "*********" at bounding box center [526, 250] width 468 height 53
click at [775, 252] on icon "Clear" at bounding box center [775, 250] width 23 height 23
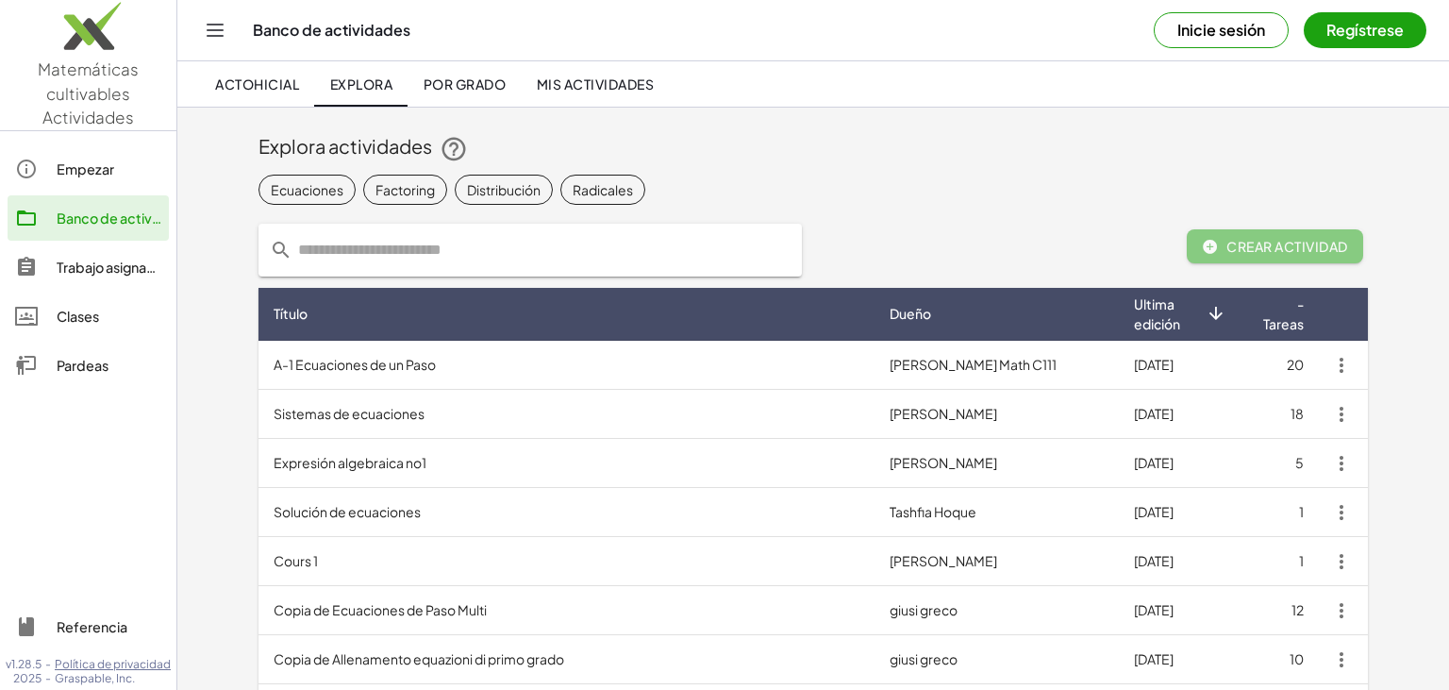
click at [66, 274] on div "Trabajo asignado" at bounding box center [109, 267] width 105 height 23
